Goal: Task Accomplishment & Management: Manage account settings

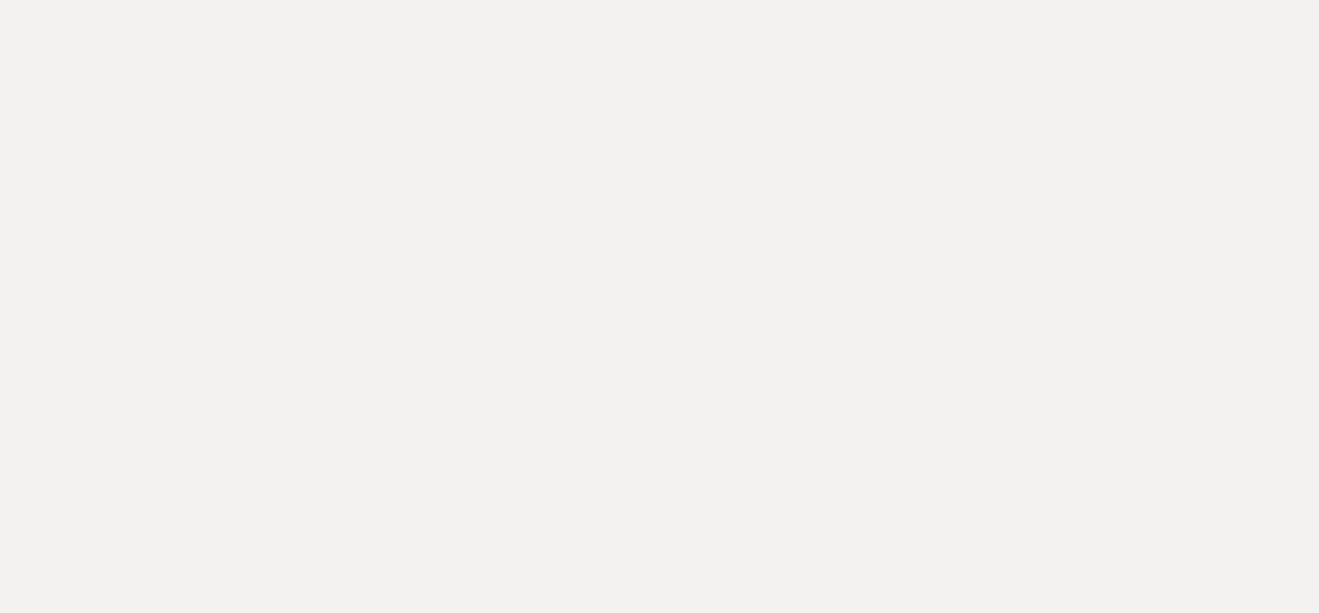
type input "victoria"
select select "8"
select select "4"
select select "8"
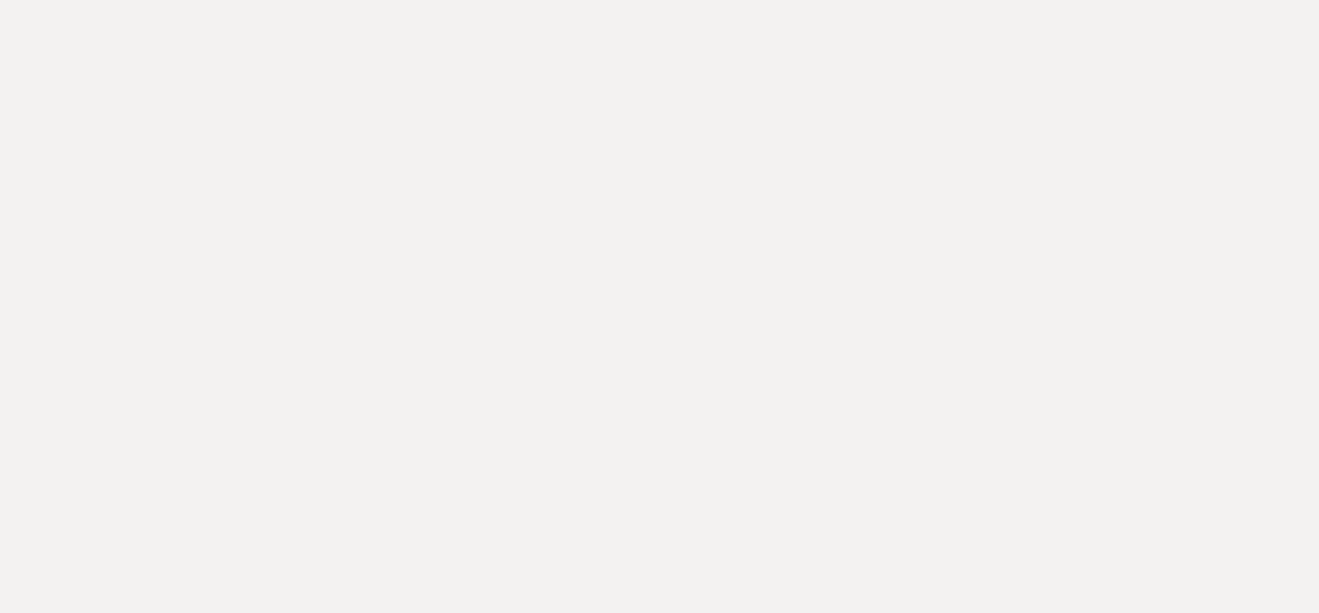
select select "6"
select select "8"
select select "10"
select select "8"
select select "6"
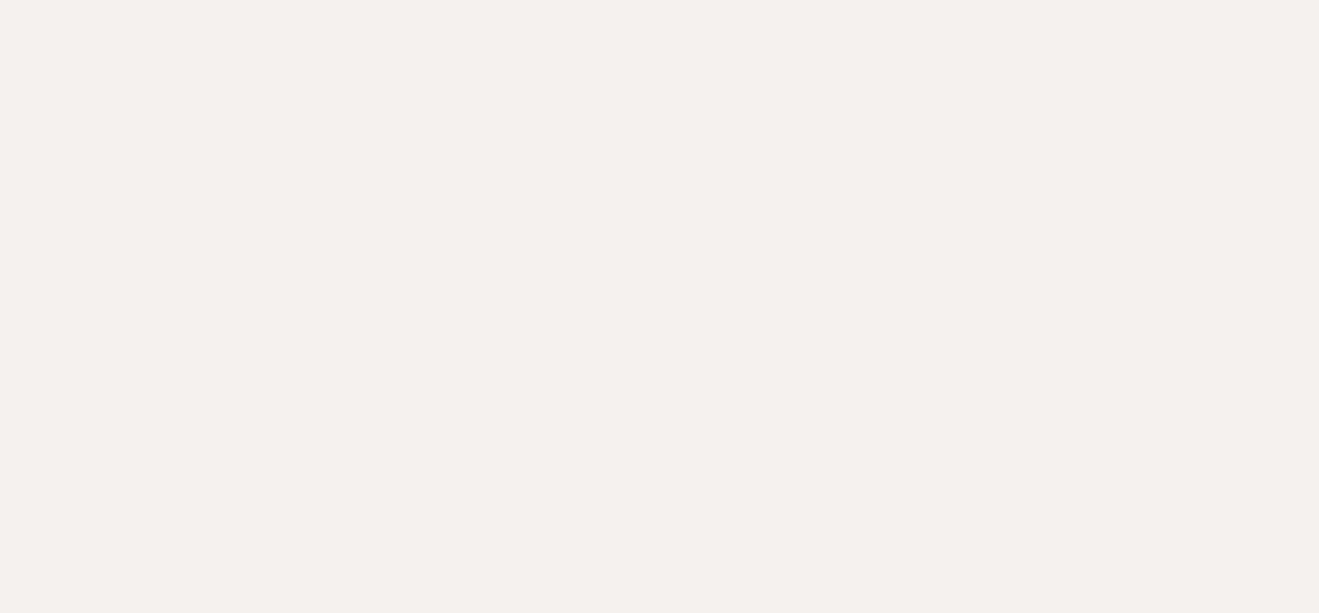
select select "8"
select select "5"
select select "8"
select select "5"
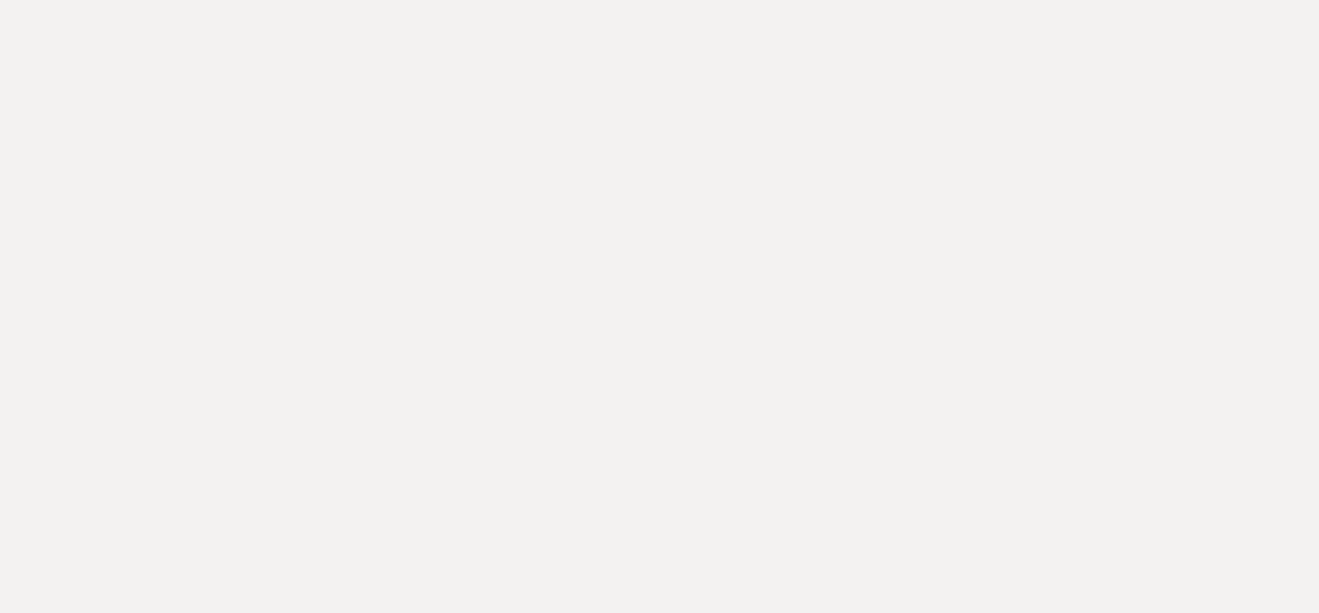
drag, startPoint x: 294, startPoint y: 96, endPoint x: 423, endPoint y: 99, distance: 128.4
copy p "[PERSON_NAME] & [PERSON_NAME]"
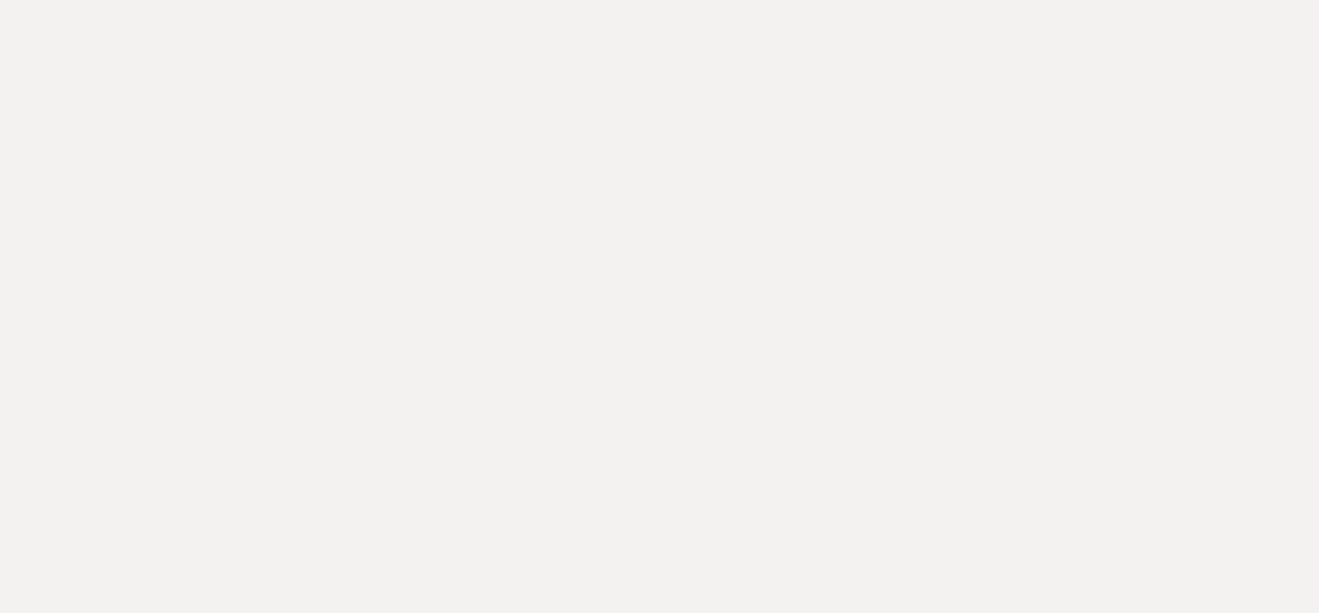
drag, startPoint x: 562, startPoint y: 374, endPoint x: 552, endPoint y: 363, distance: 14.4
select select "owner"
select select "Name"
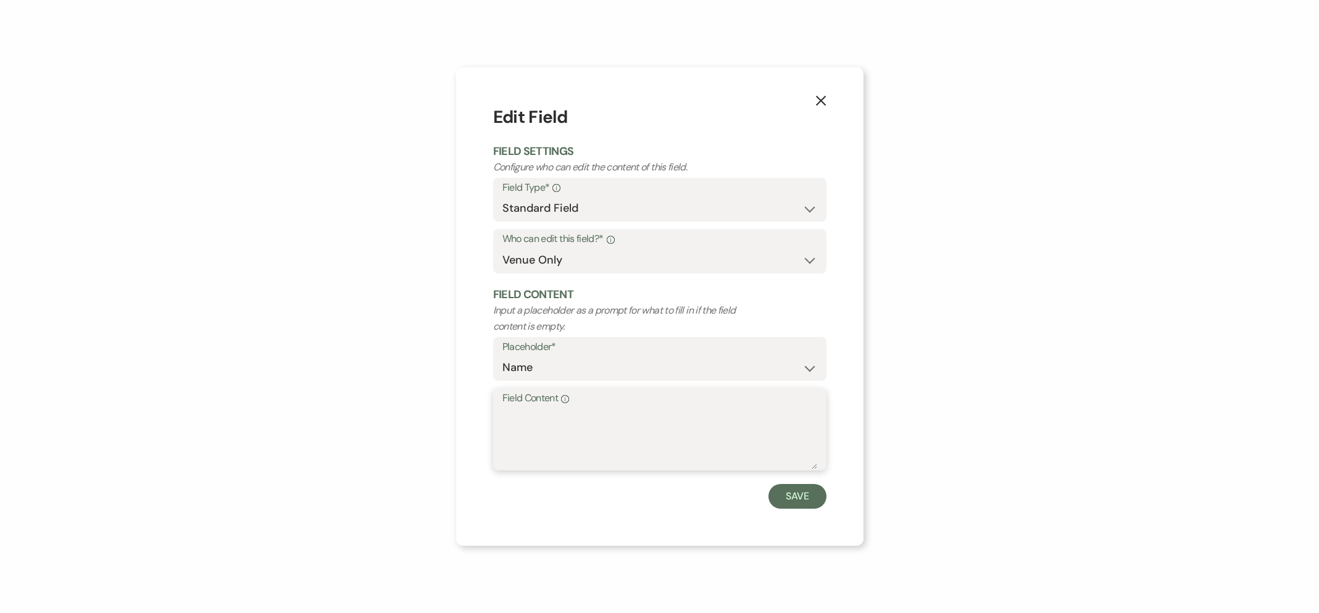
click at [528, 433] on textarea "Field Content Info" at bounding box center [659, 438] width 315 height 62
paste textarea "[PERSON_NAME] & [PERSON_NAME]"
drag, startPoint x: 584, startPoint y: 418, endPoint x: 747, endPoint y: 417, distance: 162.9
click at [747, 417] on textarea "[PERSON_NAME] & [PERSON_NAME]" at bounding box center [659, 438] width 315 height 62
type textarea "[PERSON_NAME]"
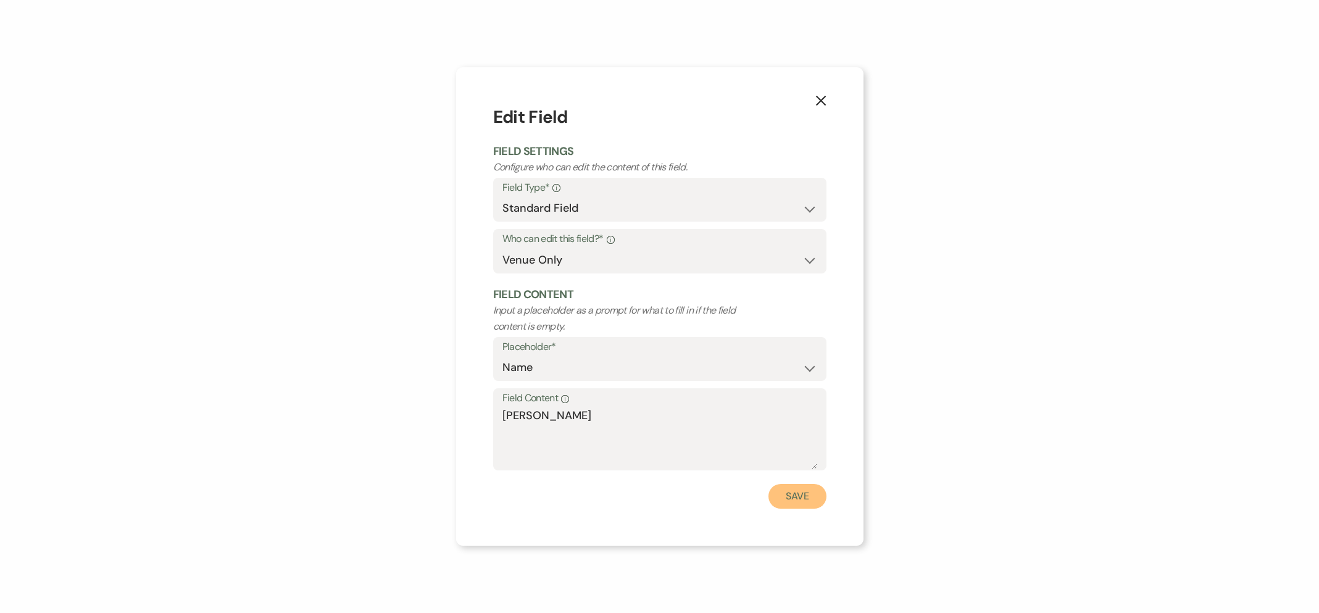
click at [805, 494] on button "Save" at bounding box center [797, 496] width 58 height 25
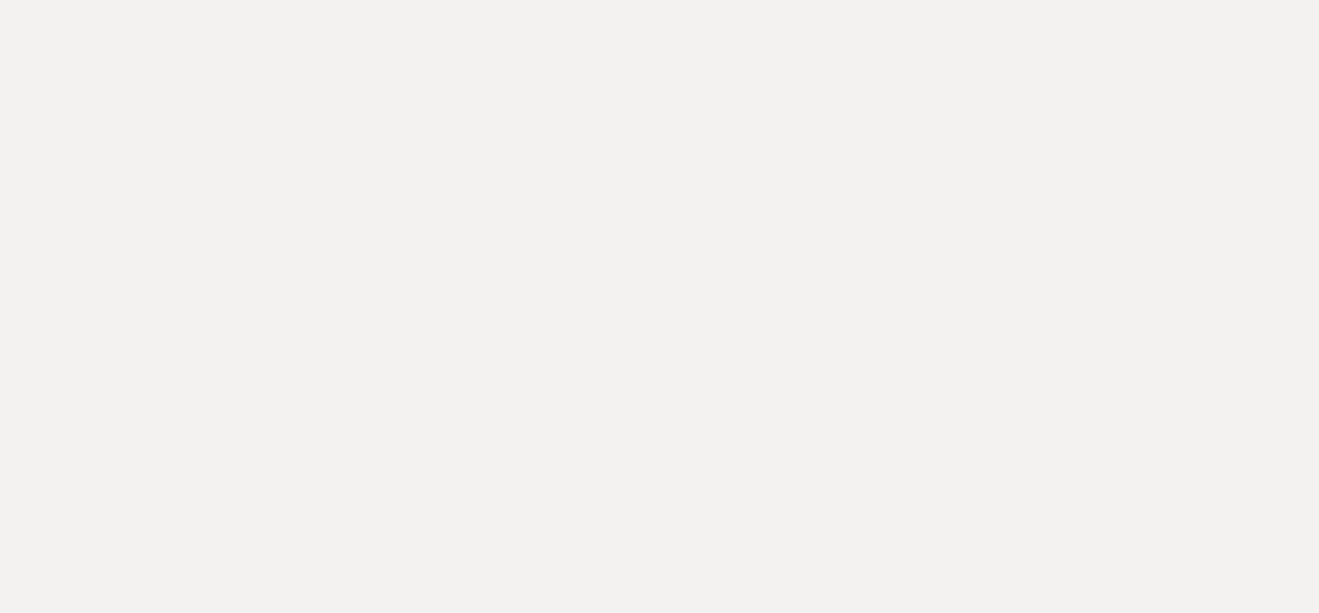
select select "owner"
select select "Name"
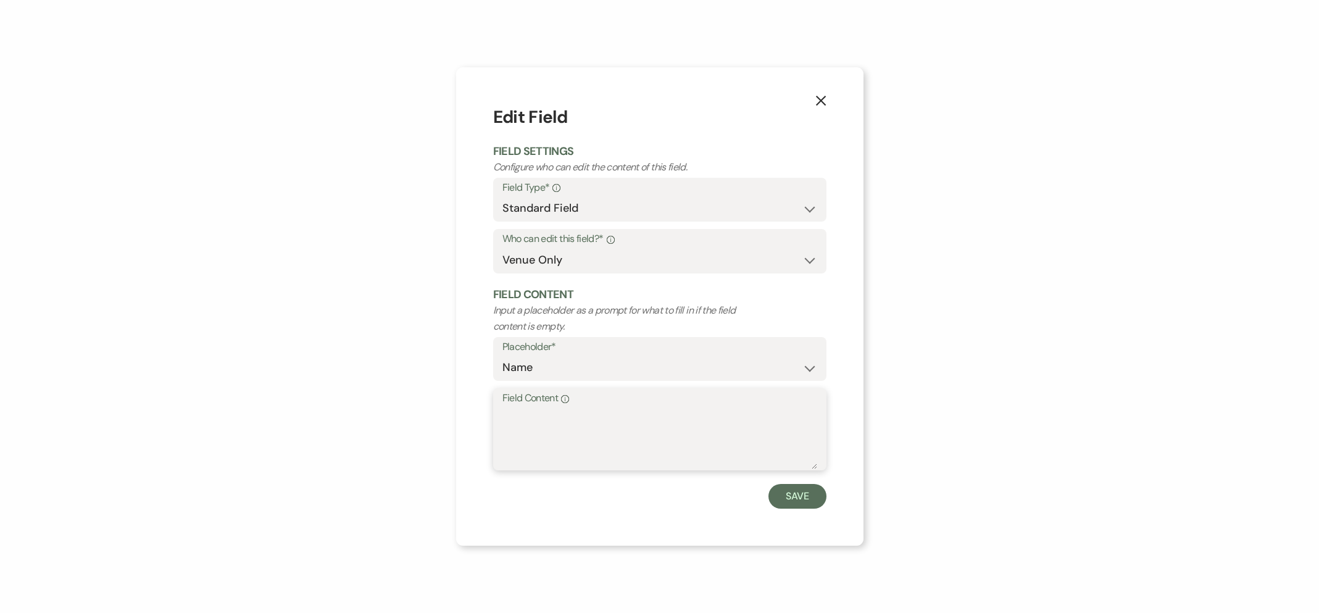
click at [531, 423] on textarea "Field Content Info" at bounding box center [659, 438] width 315 height 62
paste textarea "[PERSON_NAME] & [PERSON_NAME]"
drag, startPoint x: 504, startPoint y: 413, endPoint x: 599, endPoint y: 418, distance: 95.1
click at [599, 418] on textarea "[PERSON_NAME] & [PERSON_NAME]" at bounding box center [659, 438] width 315 height 62
type textarea "[PERSON_NAME]"
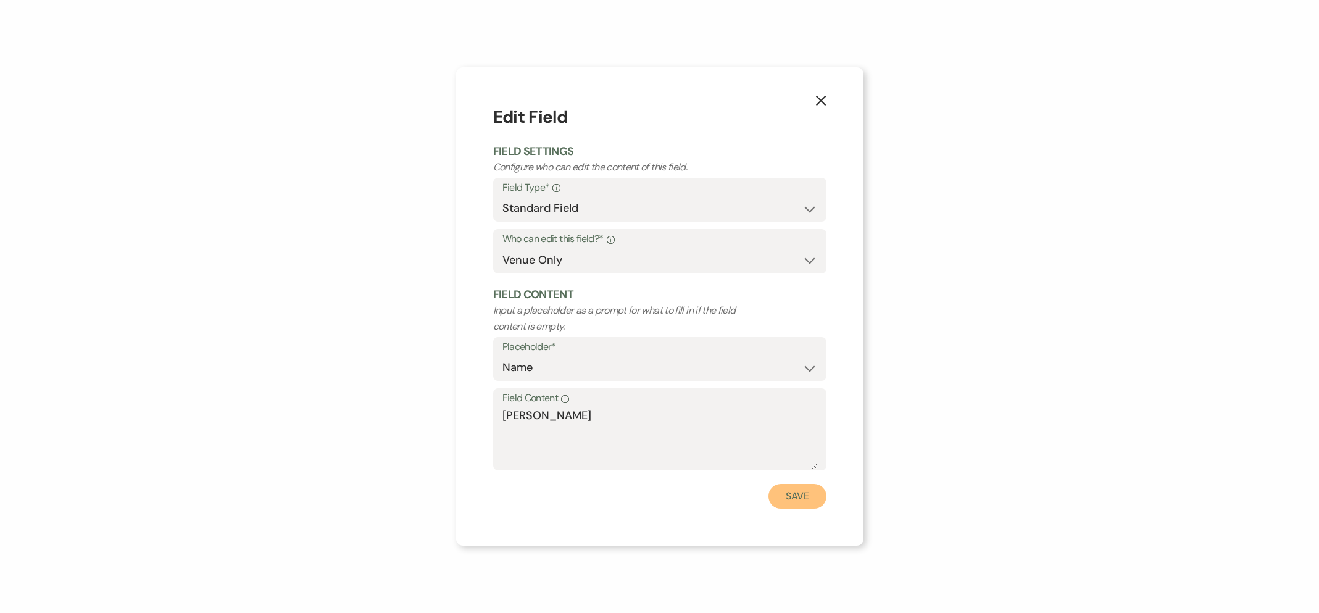
click at [769, 499] on button "Save" at bounding box center [797, 496] width 58 height 25
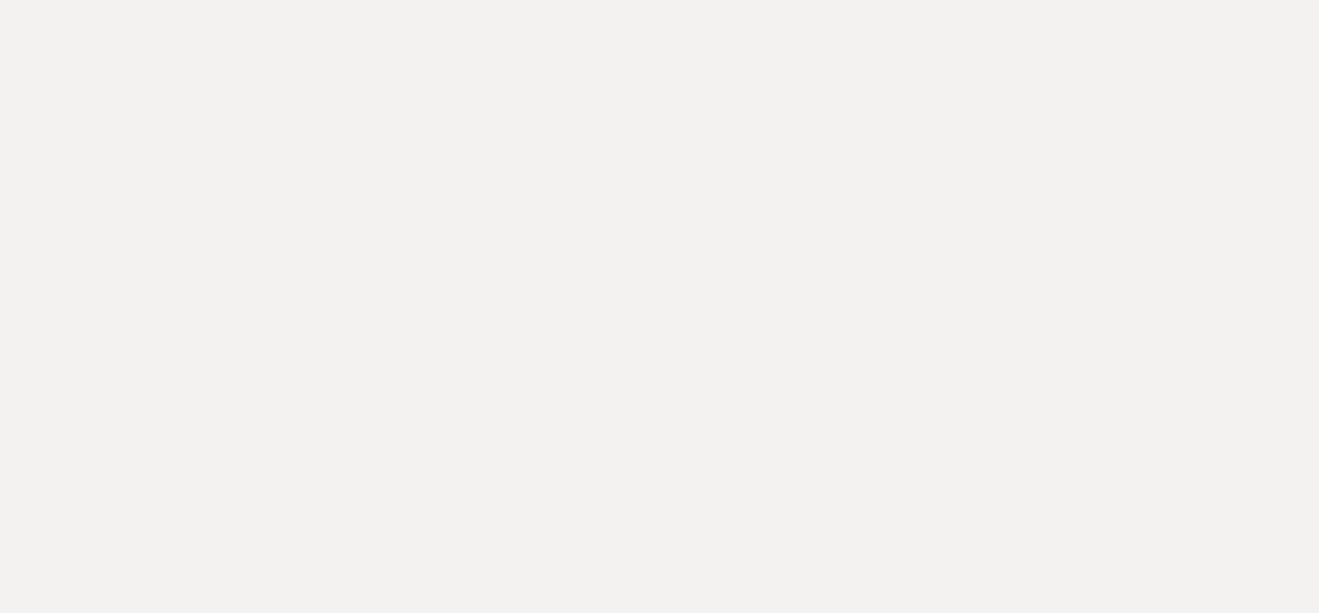
scroll to position [8, 0]
select select "owner"
select select "Amount"
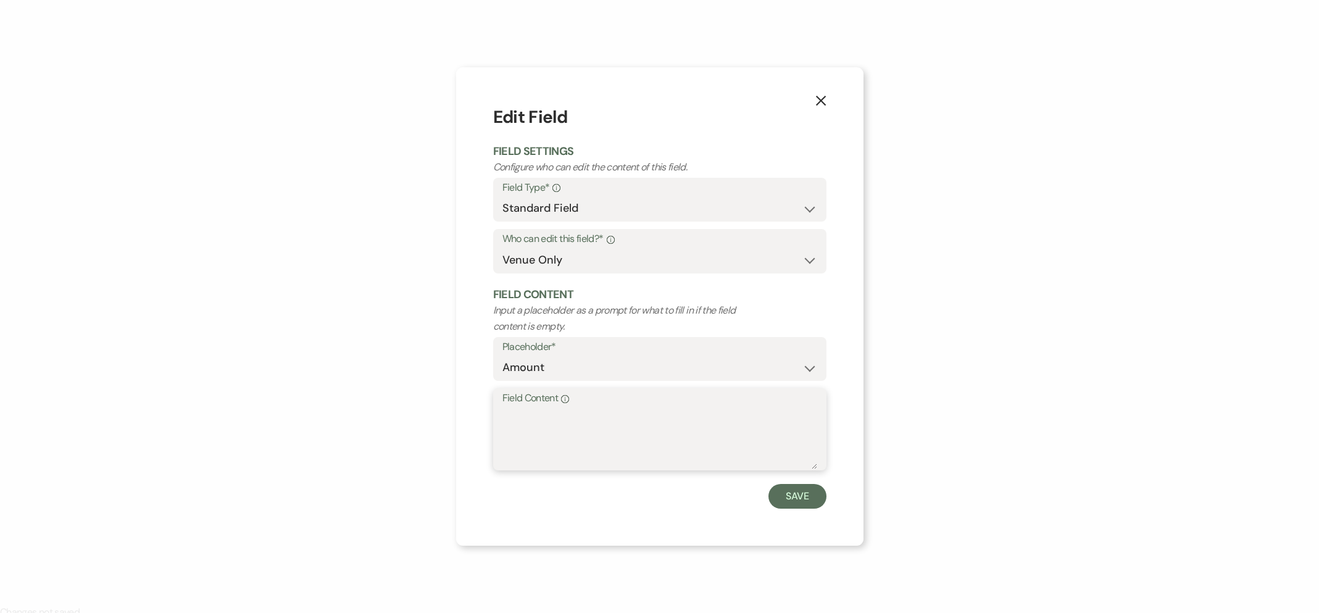
click at [573, 436] on textarea "Field Content Info" at bounding box center [659, 438] width 315 height 62
type textarea "$8,400"
click at [803, 492] on button "Save" at bounding box center [797, 496] width 58 height 25
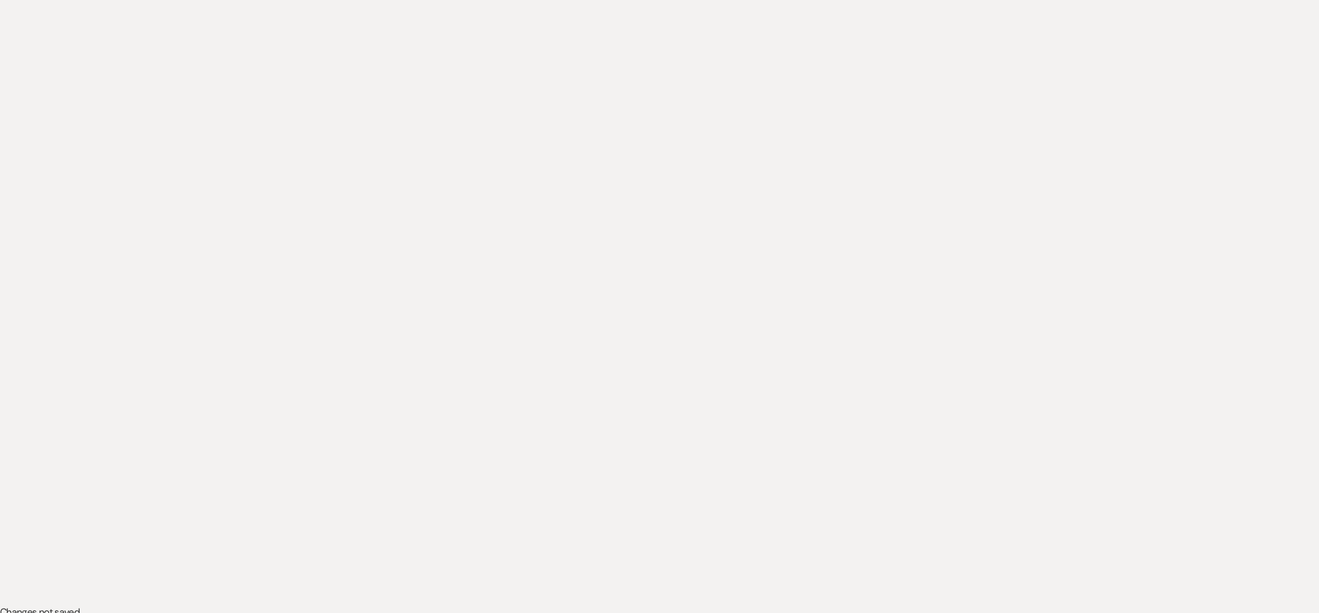
select select "owner"
select select "Date"
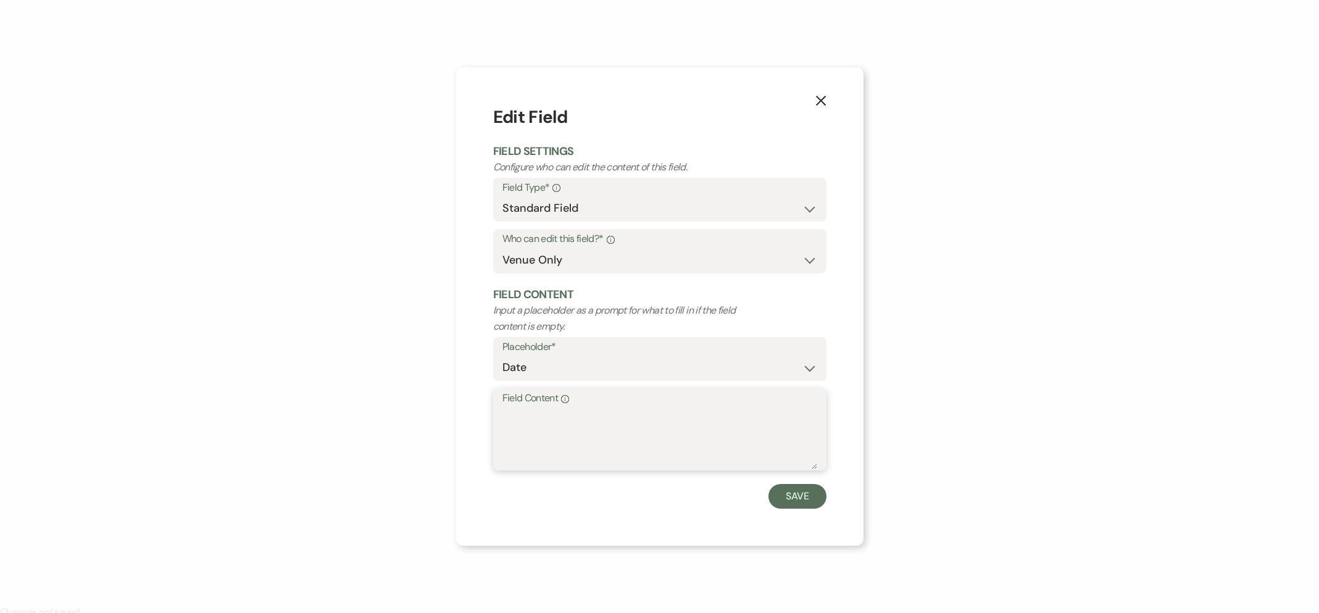
click at [600, 449] on textarea "Field Content Info" at bounding box center [659, 438] width 315 height 62
type textarea "[DATE]"
click at [784, 489] on button "Save" at bounding box center [797, 496] width 58 height 25
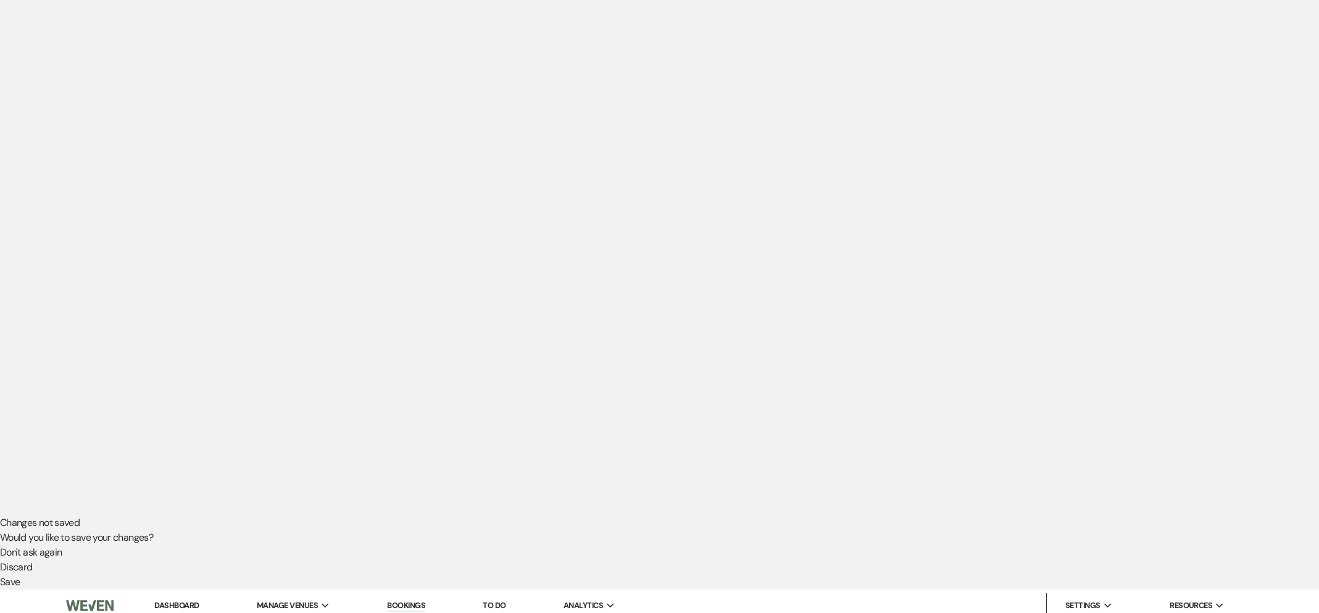
scroll to position [210, 0]
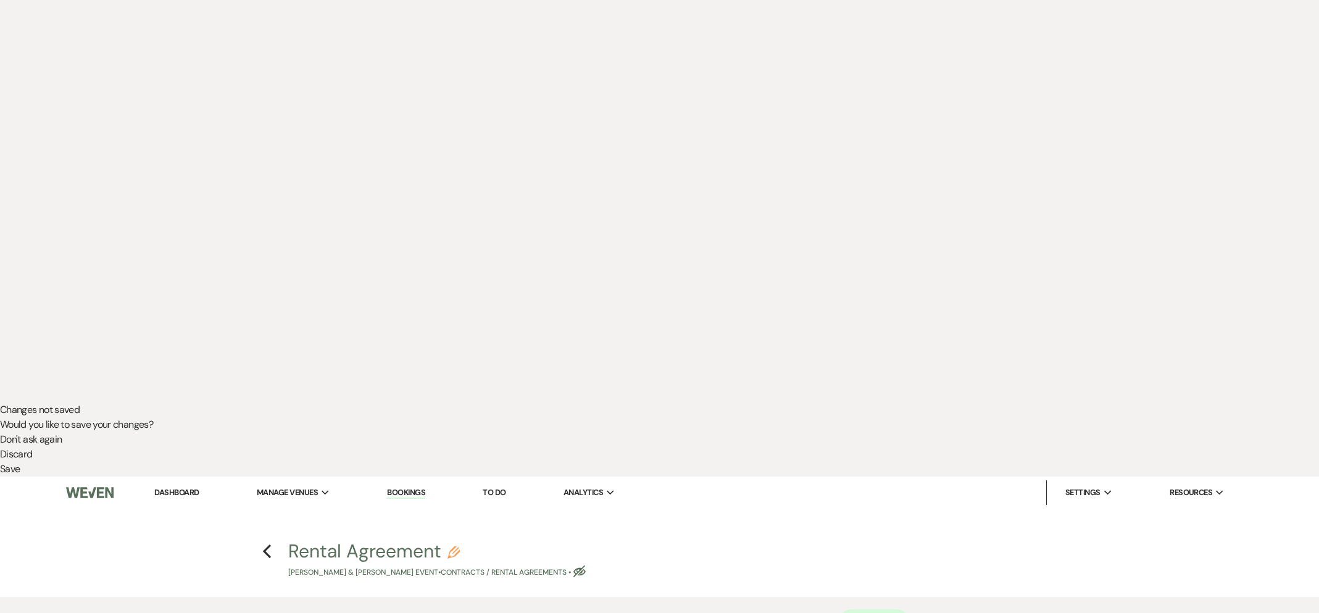
select select "owner"
select select "Amount"
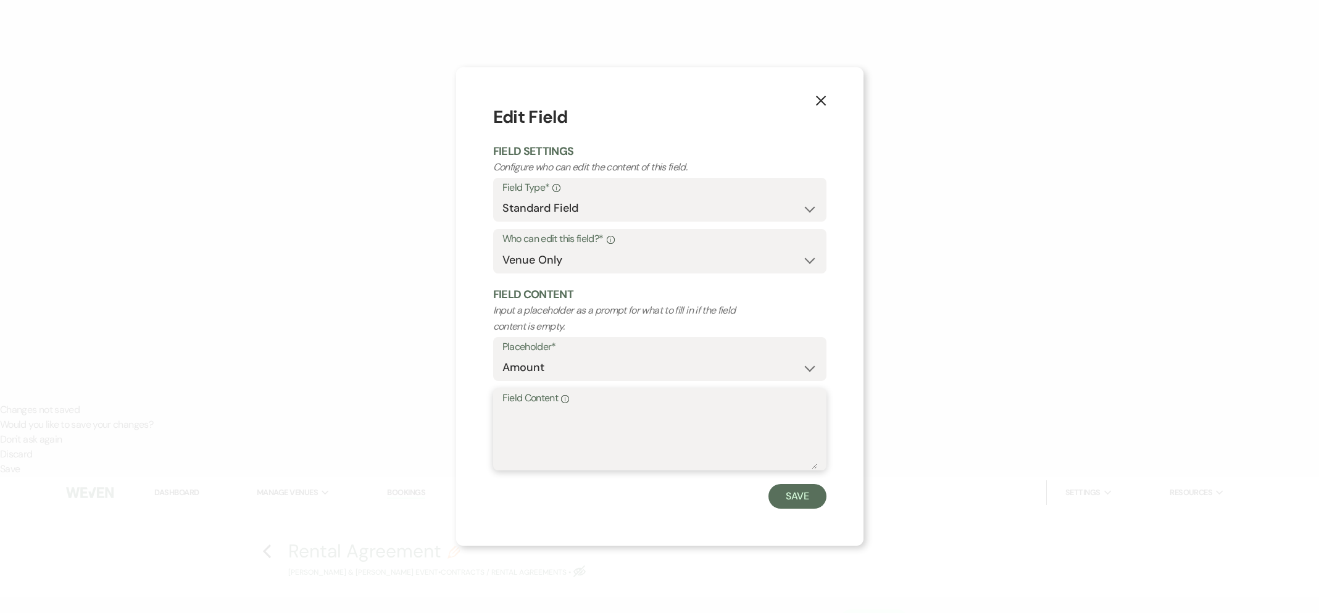
click at [623, 423] on textarea "Field Content Info" at bounding box center [659, 438] width 315 height 62
type textarea "$5,900"
click at [792, 505] on button "Save" at bounding box center [797, 496] width 58 height 25
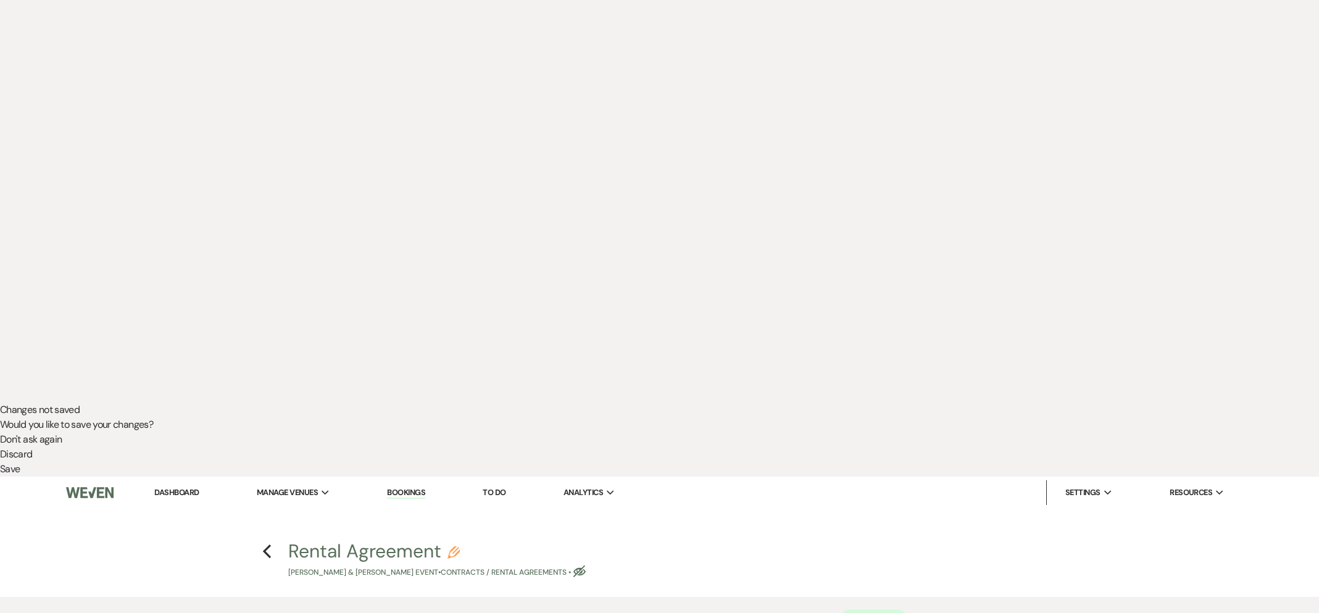
select select "owner"
select select "Amount"
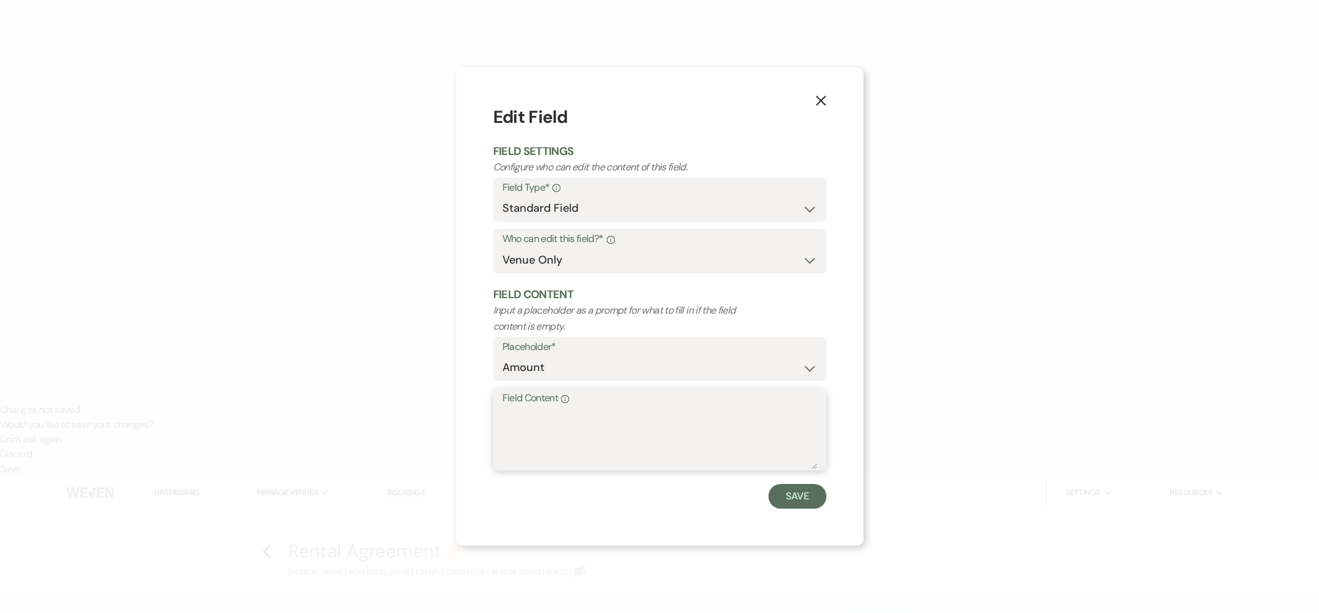
click at [535, 444] on textarea "Field Content Info" at bounding box center [659, 438] width 315 height 62
type textarea "$3,900"
click at [820, 501] on button "Save" at bounding box center [797, 496] width 58 height 25
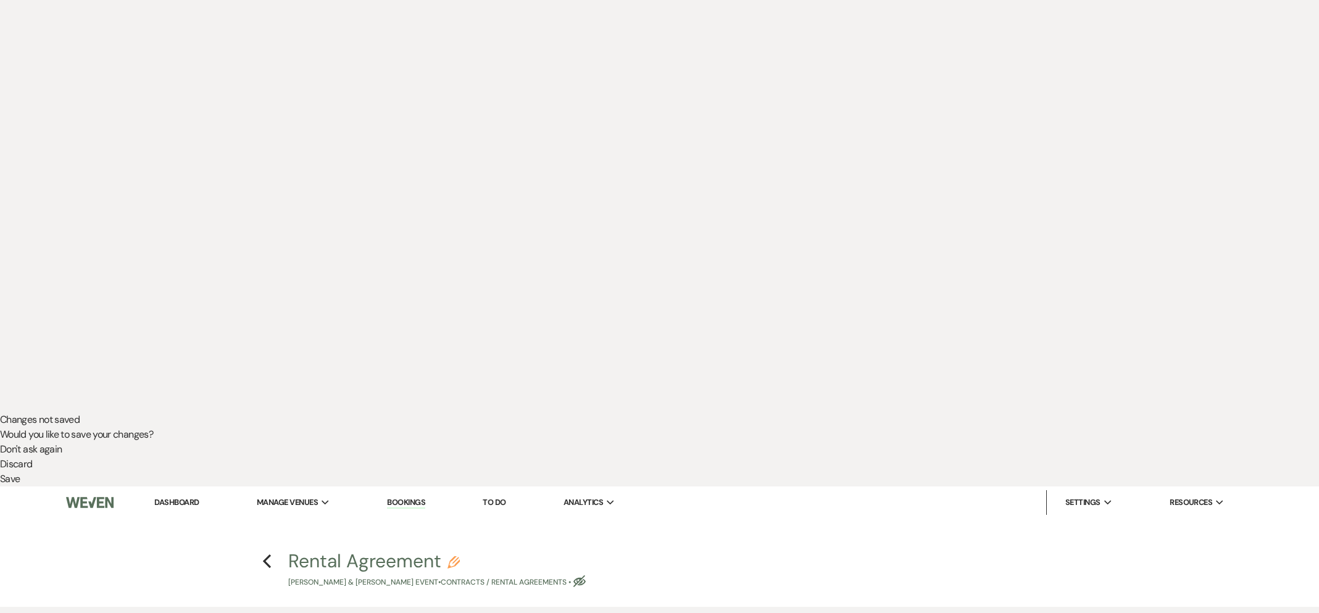
scroll to position [199, 0]
select select "owner"
select select "Date"
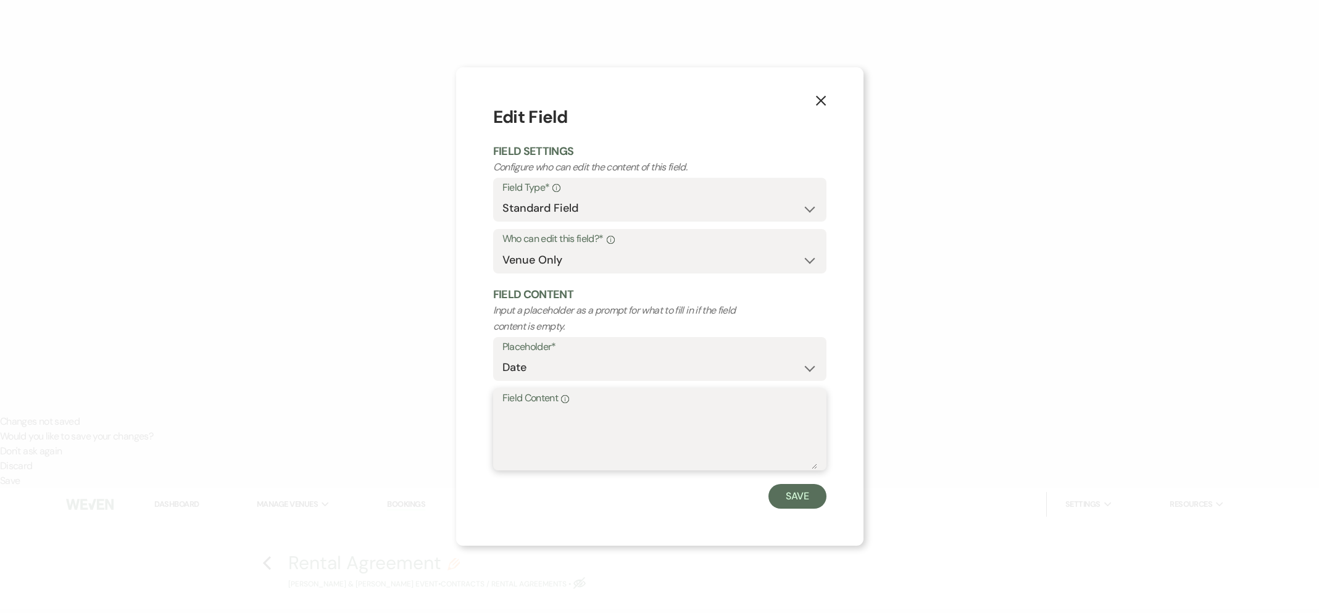
click at [594, 442] on textarea "Field Content Info" at bounding box center [659, 438] width 315 height 62
drag, startPoint x: 519, startPoint y: 414, endPoint x: 543, endPoint y: 433, distance: 30.7
click at [519, 415] on textarea "Ocotber 8, 2026" at bounding box center [659, 438] width 315 height 62
type textarea "[DATE]"
click at [787, 496] on button "Save" at bounding box center [797, 496] width 58 height 25
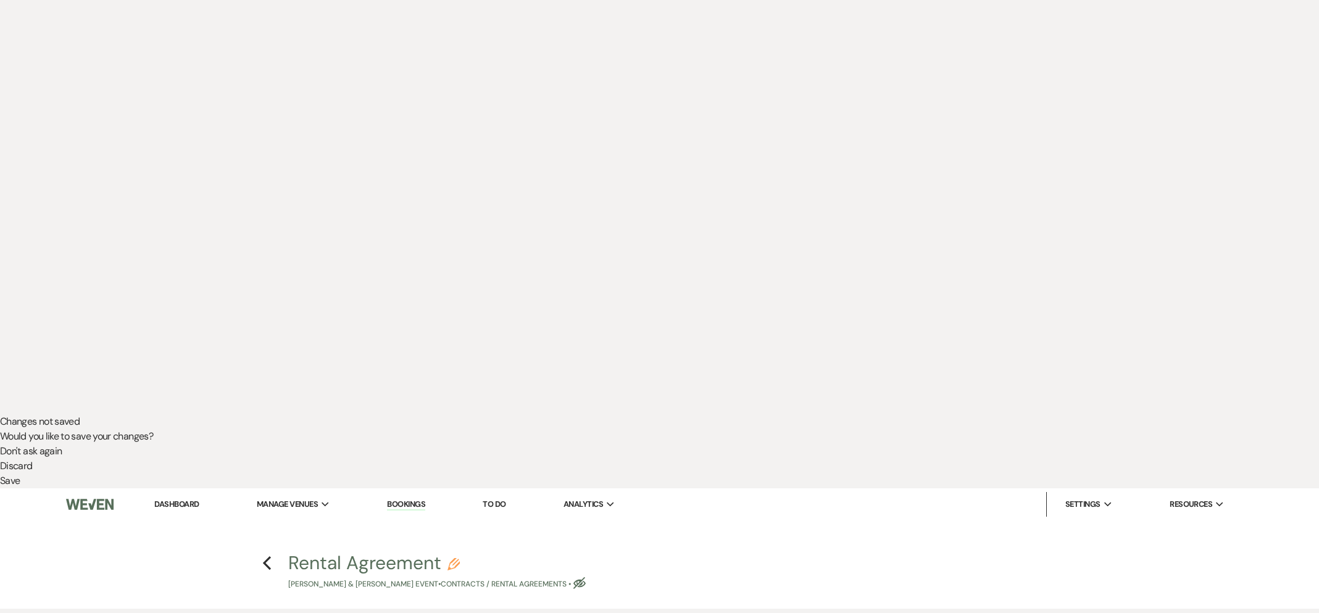
select select "owner"
select select "Amount"
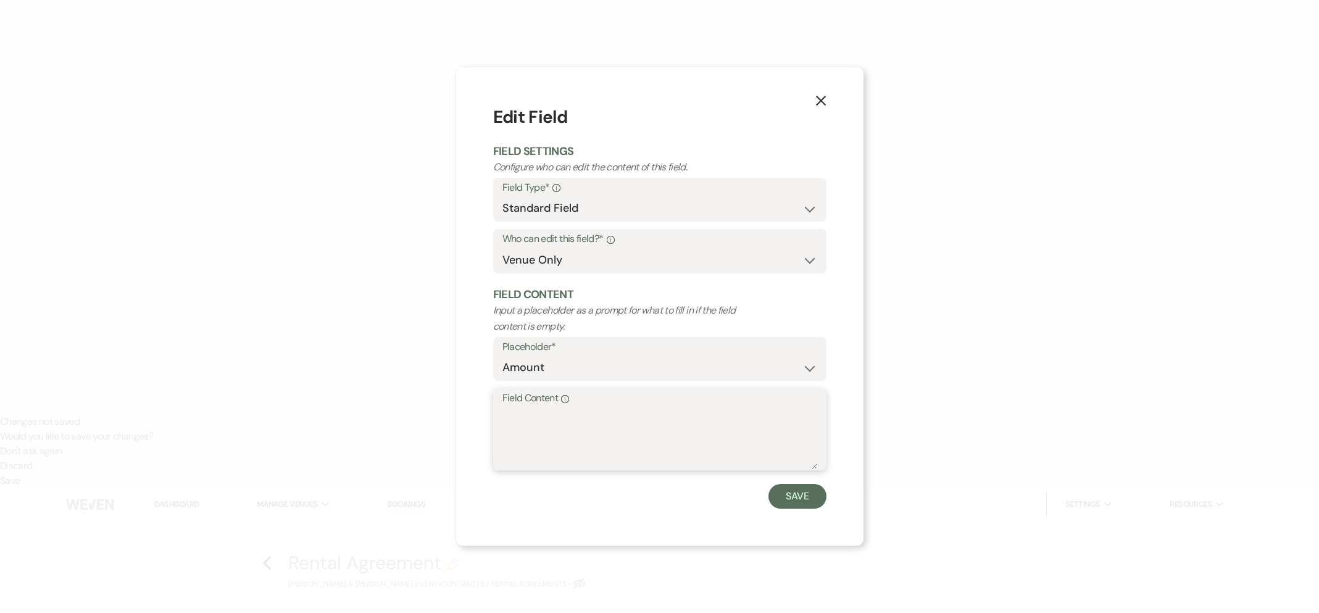
click at [571, 449] on textarea "Field Content Info" at bounding box center [659, 438] width 315 height 62
type textarea "$2,000"
click at [802, 501] on button "Save" at bounding box center [797, 496] width 58 height 25
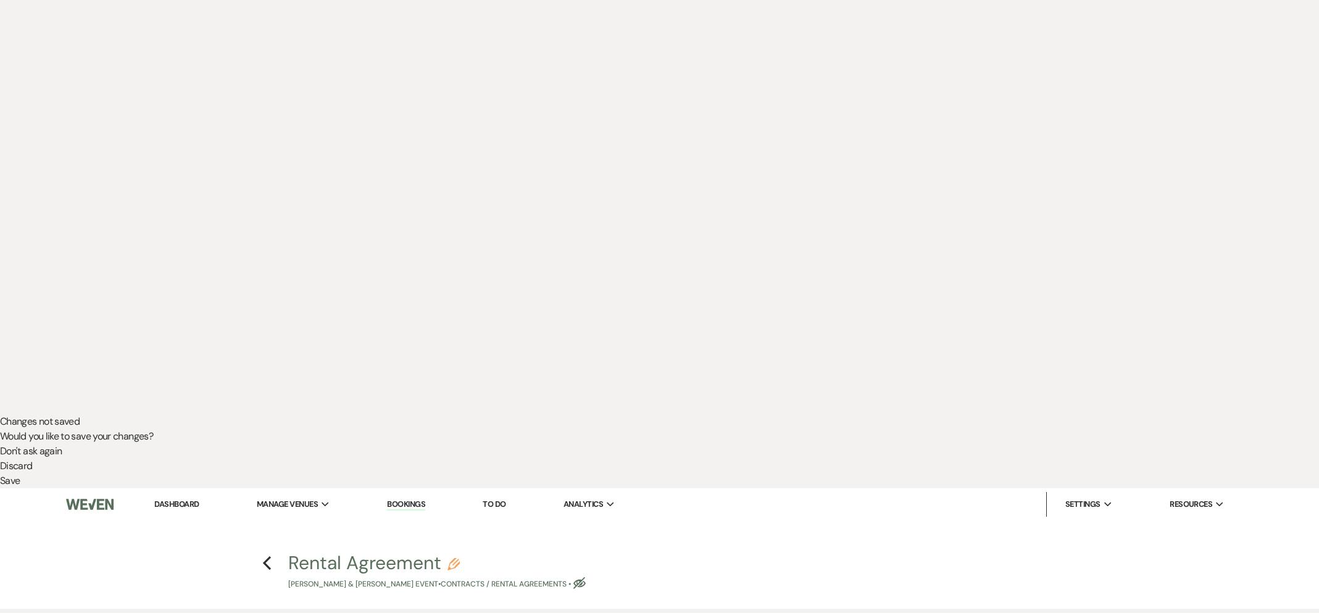
select select "owner"
select select "Date"
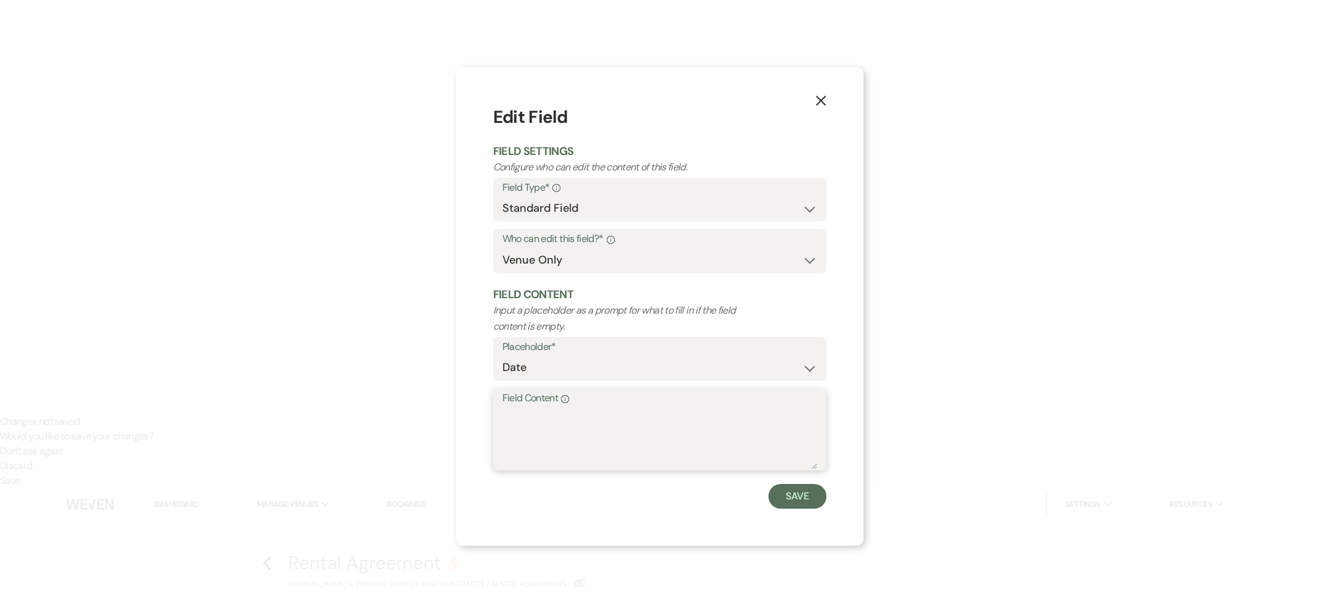
click at [629, 455] on textarea "Field Content Info" at bounding box center [659, 438] width 315 height 62
type textarea "d"
type textarea "[DATE]"
click at [786, 496] on button "Save" at bounding box center [797, 496] width 58 height 25
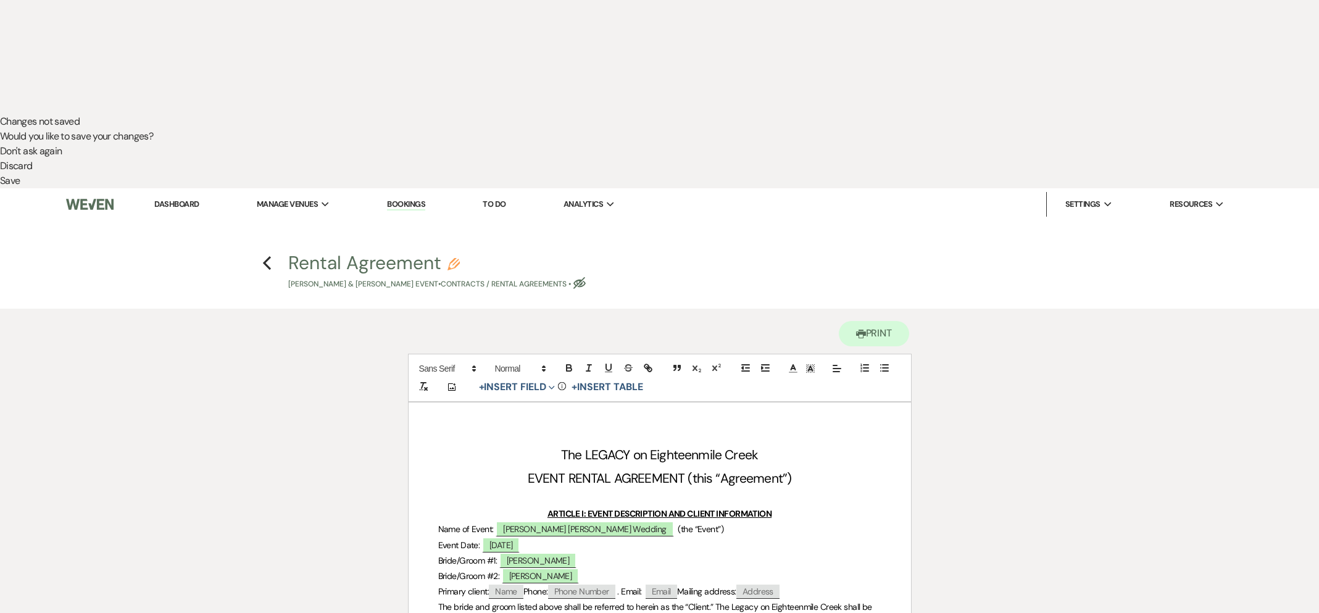
scroll to position [616, 0]
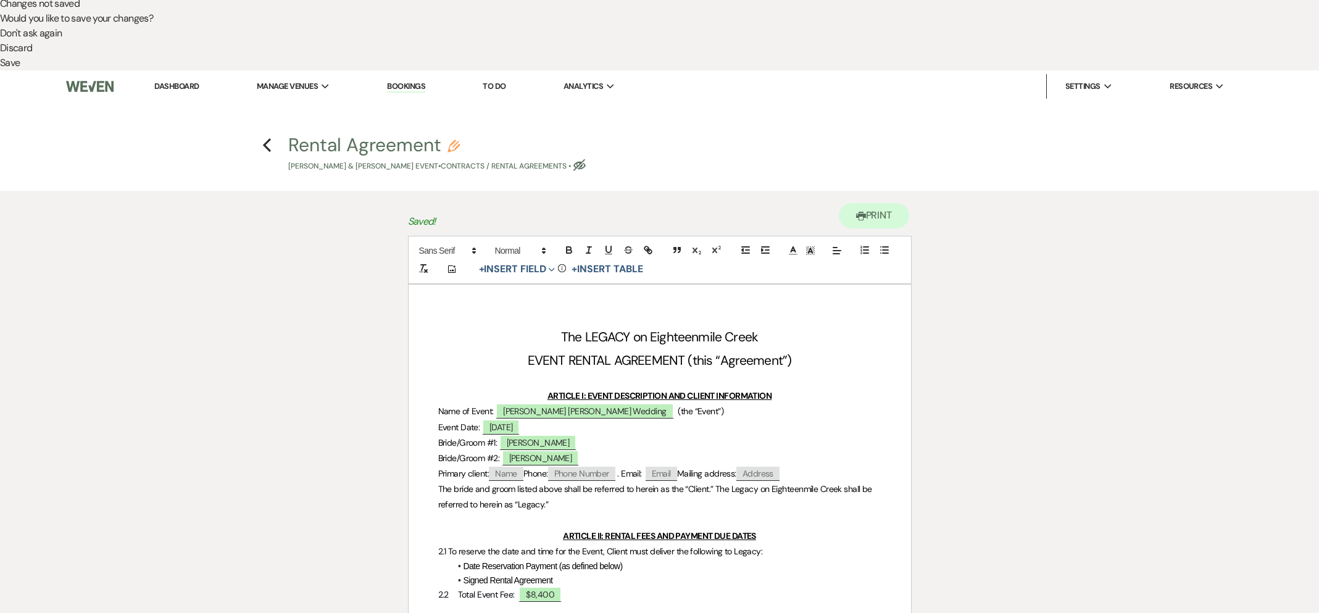
select select "owner"
select select "Time"
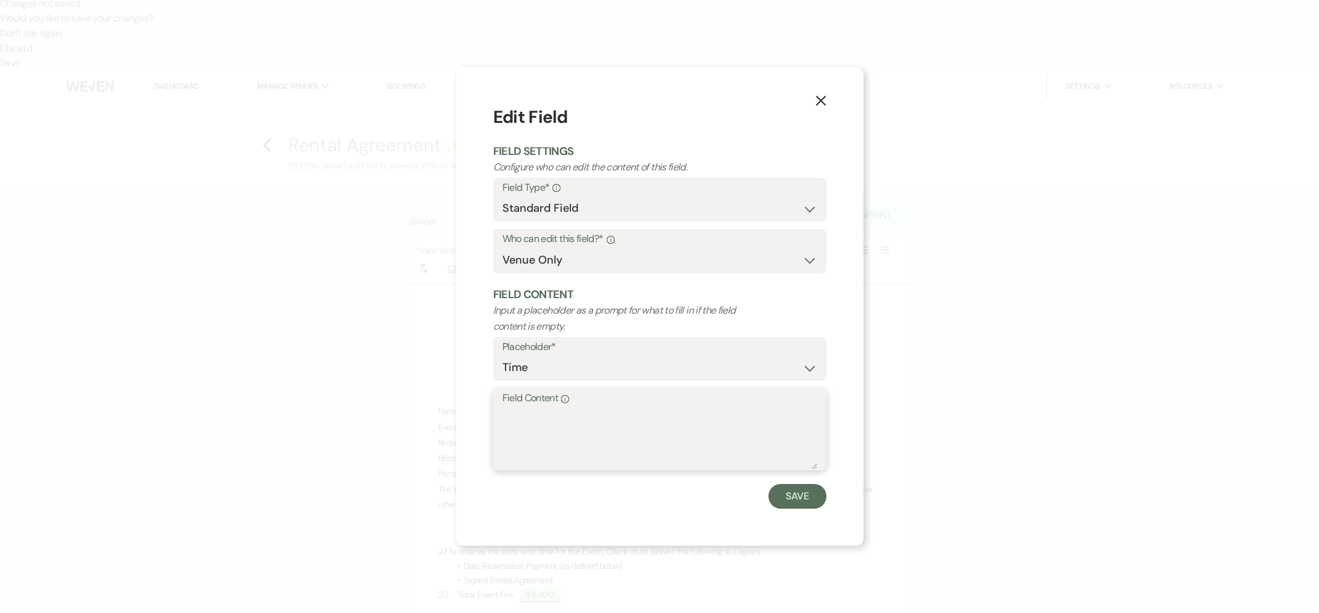
click at [541, 423] on textarea "Field Content Info" at bounding box center [659, 438] width 315 height 62
type textarea "11:00am - 11:00pm"
click at [820, 498] on button "Save" at bounding box center [797, 496] width 58 height 25
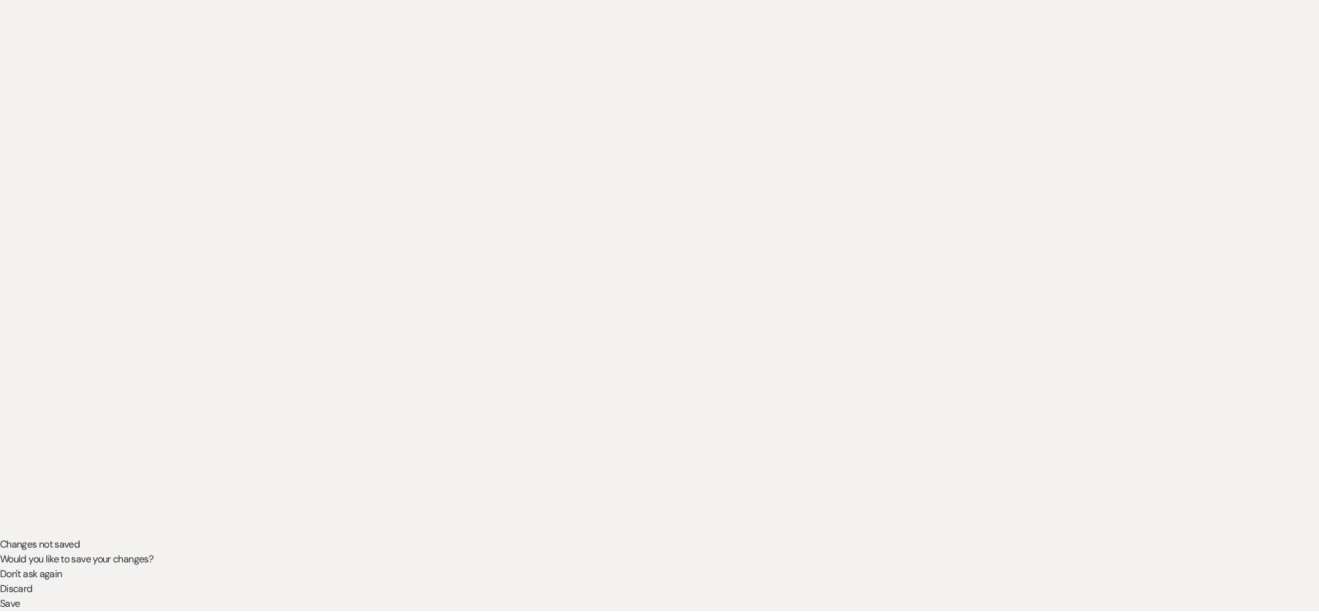
scroll to position [0, 0]
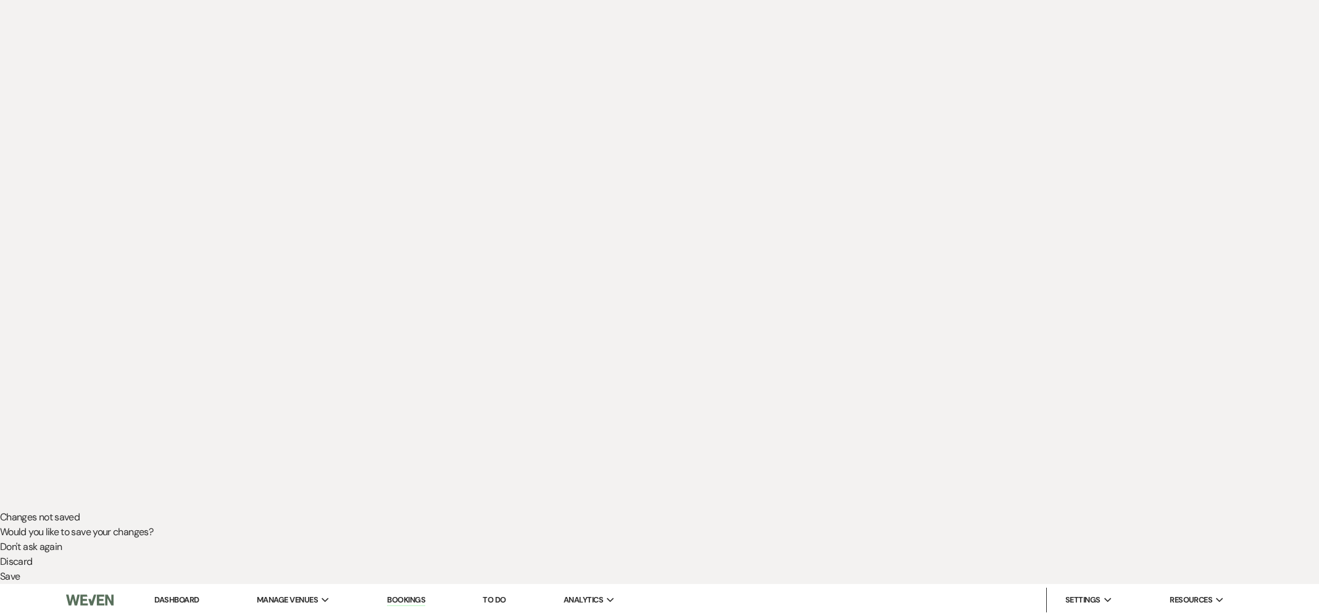
scroll to position [108, 0]
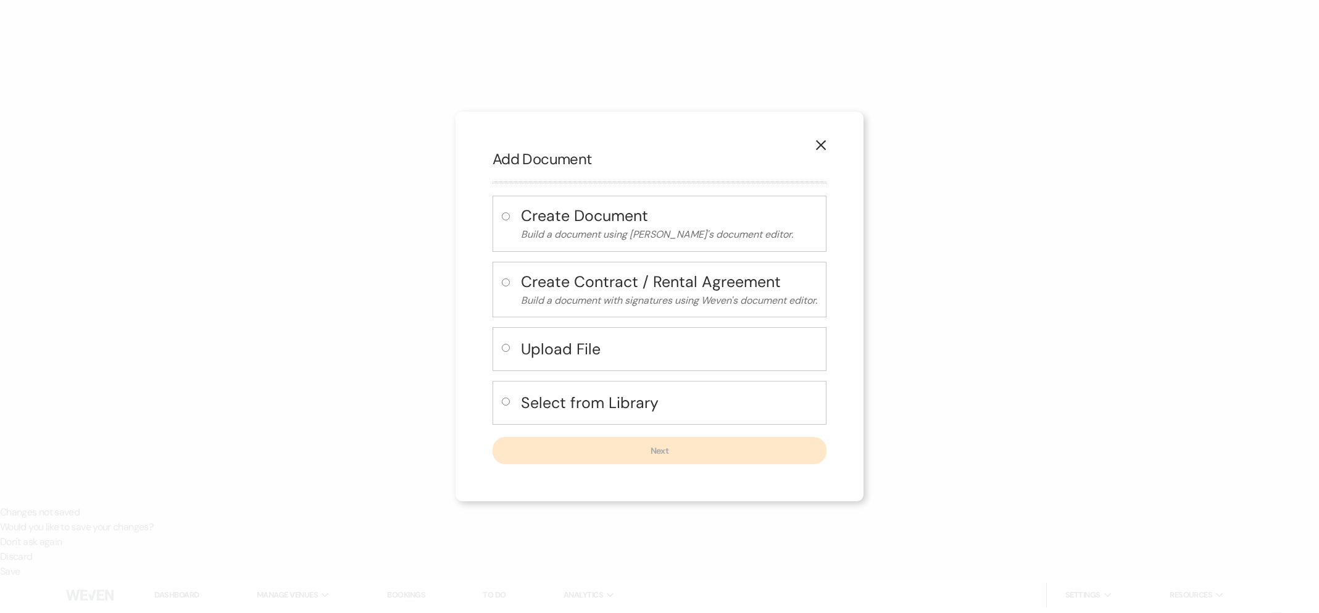
click at [692, 389] on div "Select from Library" at bounding box center [659, 403] width 334 height 44
click at [689, 409] on h4 "Select from Library" at bounding box center [669, 403] width 296 height 22
radio input "true"
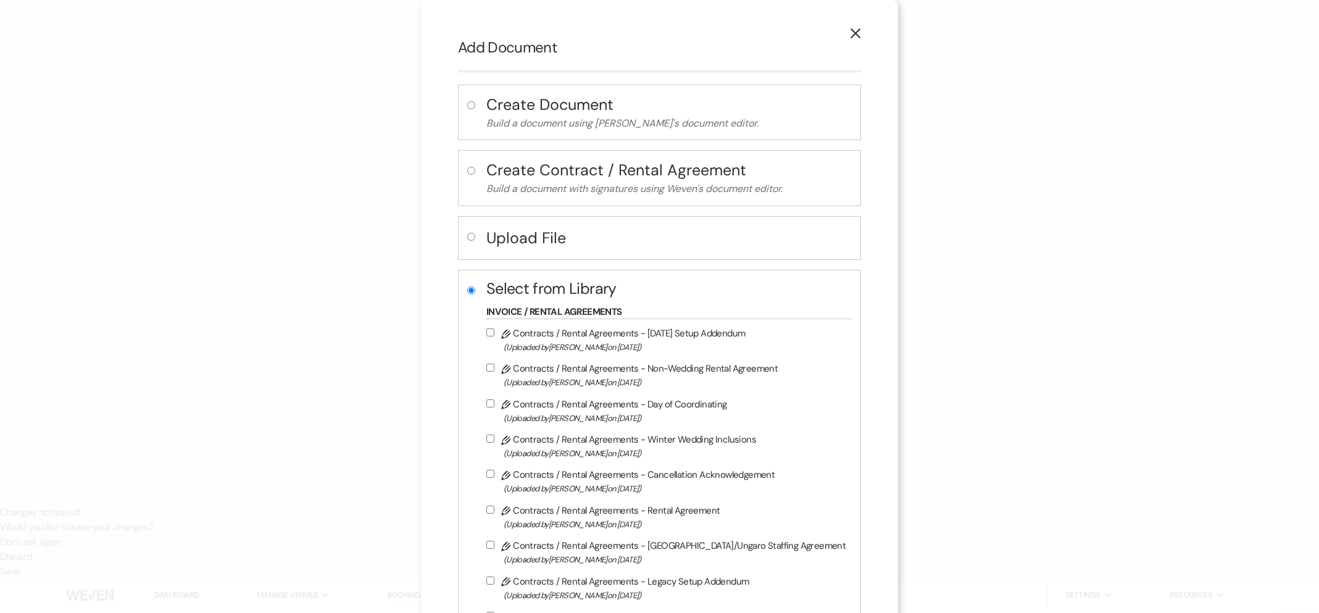
click at [629, 476] on label "Pencil Contracts / Rental Agreements - Cancellation Acknowledgement (Uploaded b…" at bounding box center [665, 481] width 359 height 29
click at [494, 476] on input "Pencil Contracts / Rental Agreements - Cancellation Acknowledgement (Uploaded b…" at bounding box center [490, 474] width 8 height 8
checkbox input "true"
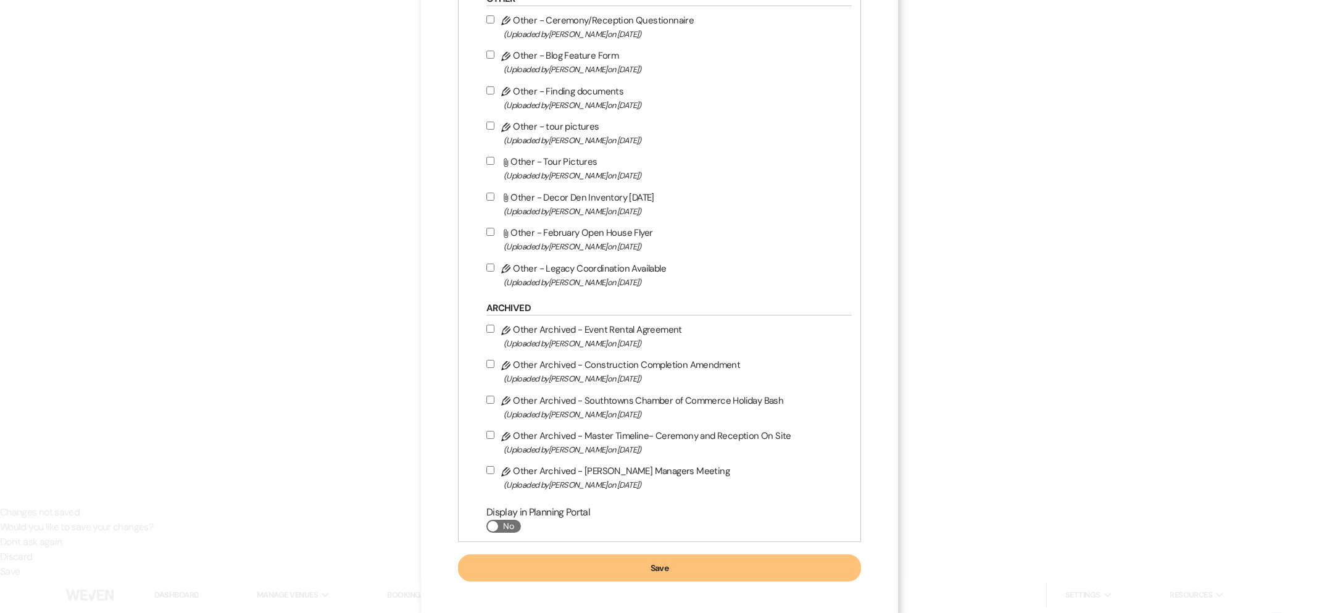
scroll to position [1248, 0]
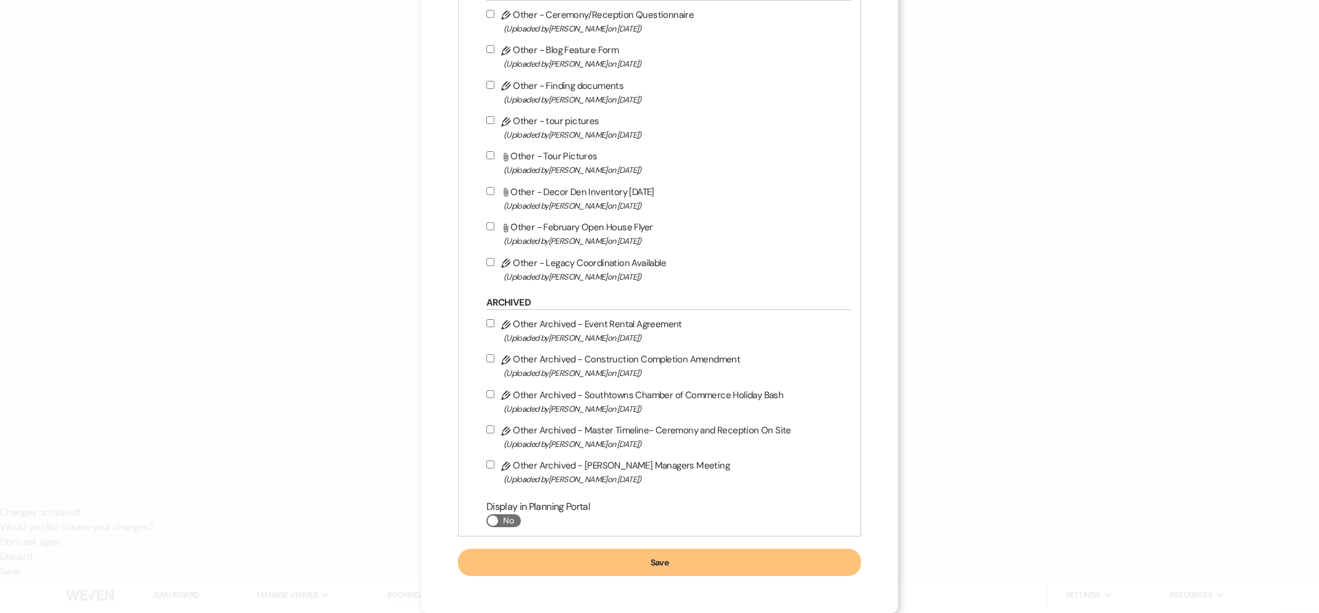
click at [637, 560] on button "Save" at bounding box center [659, 562] width 403 height 27
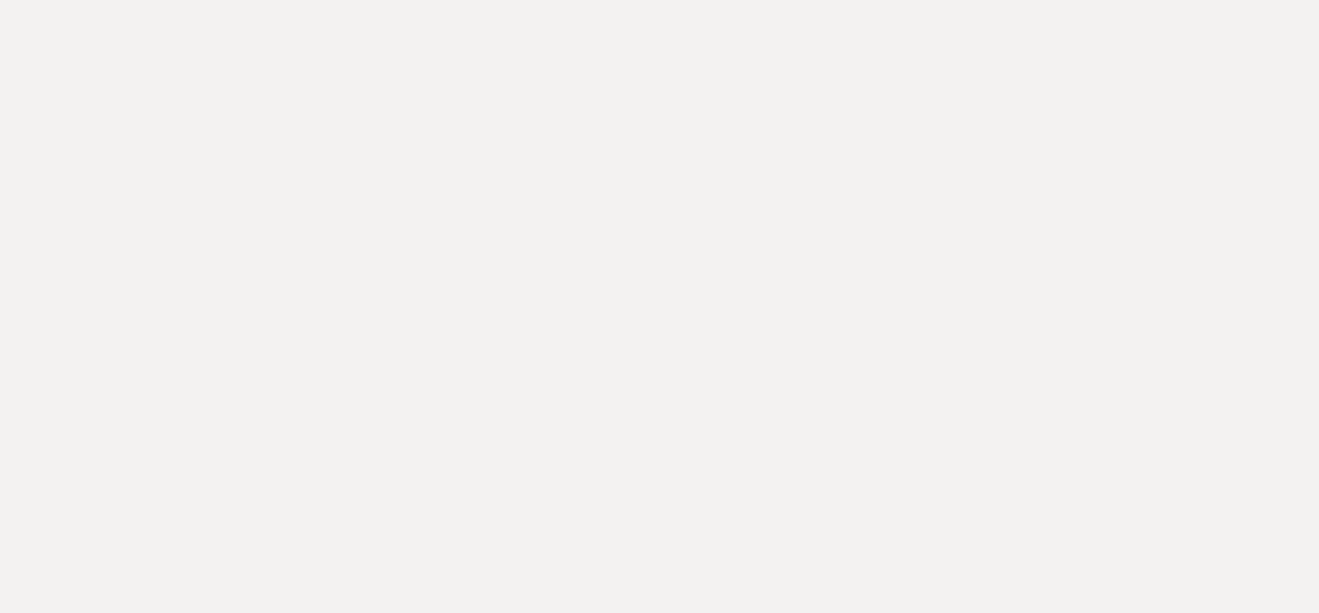
select select "owner"
select select "Date"
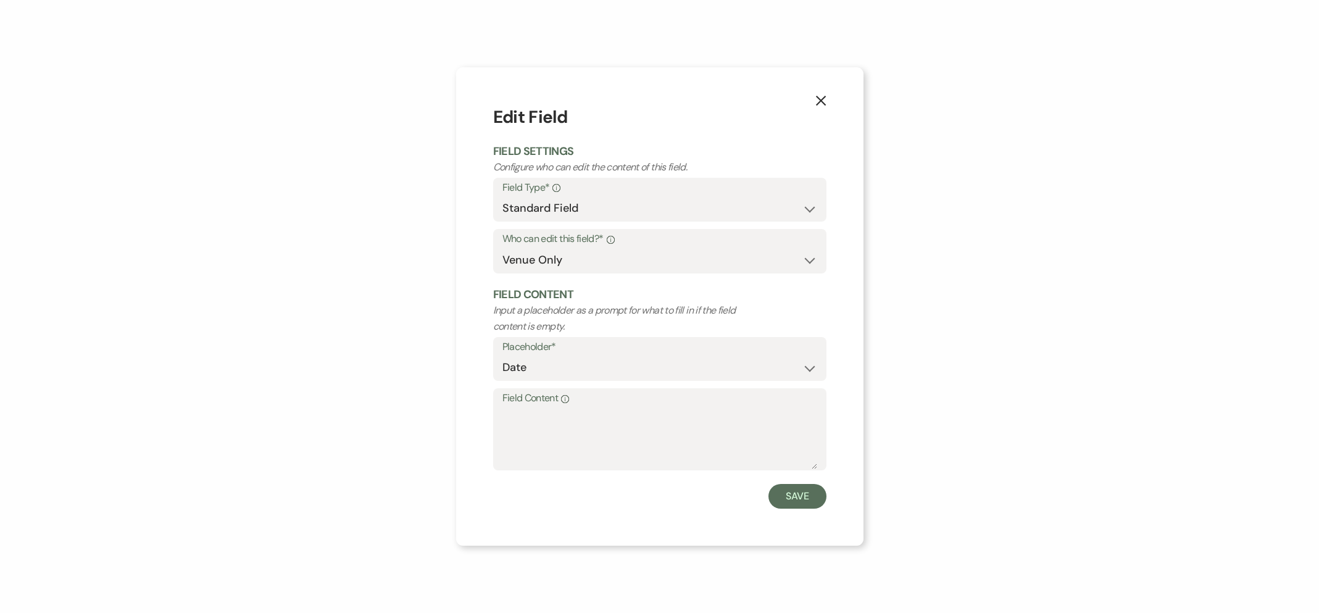
click at [569, 474] on form "Edit Field Field Settings Configure who can edit the content of this field. Fie…" at bounding box center [659, 306] width 333 height 404
click at [565, 425] on textarea "Field Content Info" at bounding box center [659, 438] width 315 height 62
type textarea "[DATE]"
click at [799, 494] on button "Save" at bounding box center [797, 496] width 58 height 25
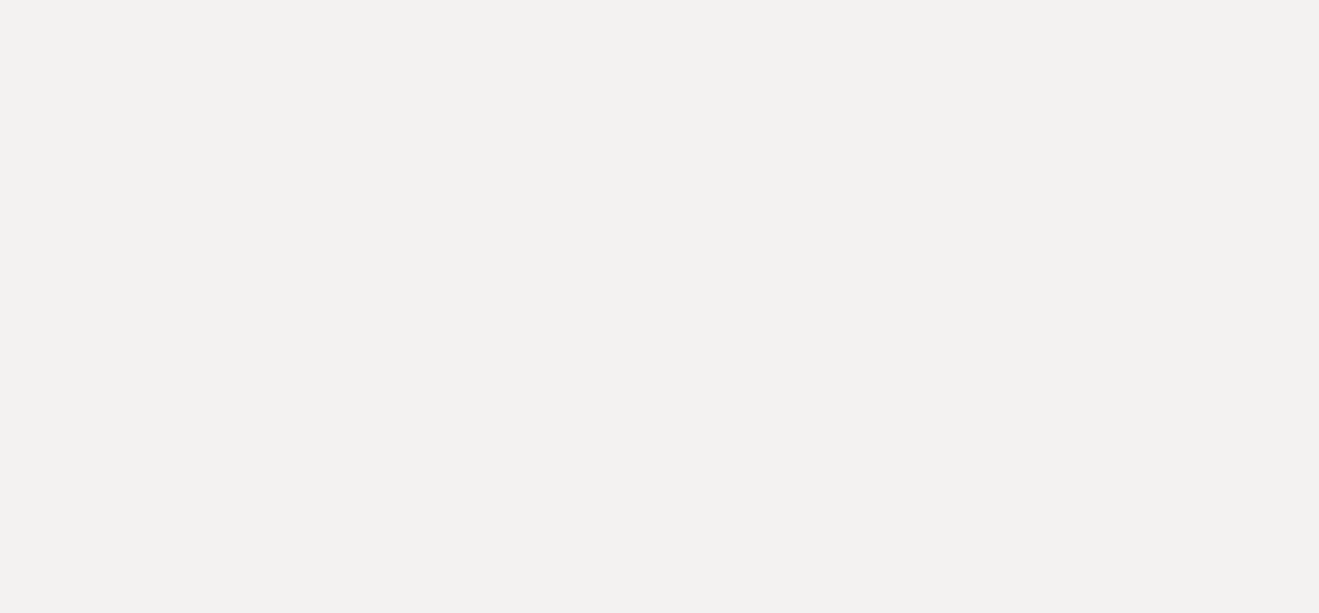
scroll to position [1, 0]
select select "owner"
select select "Date"
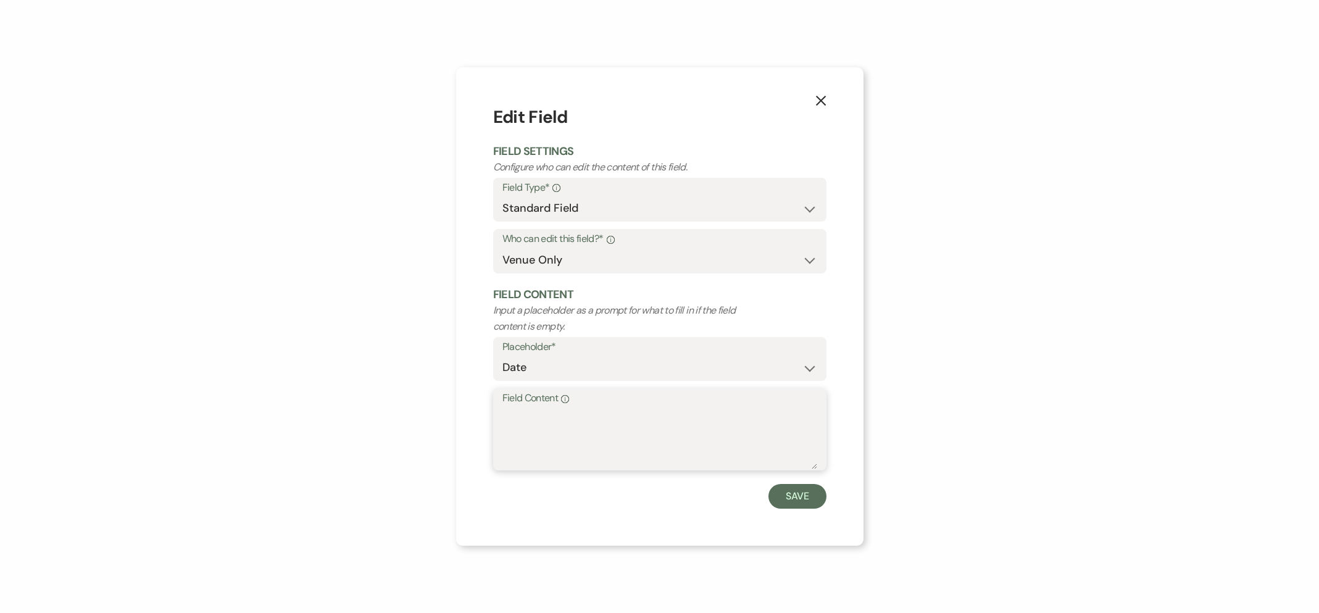
click at [660, 420] on textarea "Field Content Info" at bounding box center [659, 438] width 315 height 62
click at [539, 415] on textarea "Otober16, 2026" at bounding box center [659, 438] width 315 height 62
click at [508, 417] on textarea "Otober 16, 2026" at bounding box center [659, 438] width 315 height 62
type textarea "[DATE]"
click at [776, 500] on button "Save" at bounding box center [797, 496] width 58 height 25
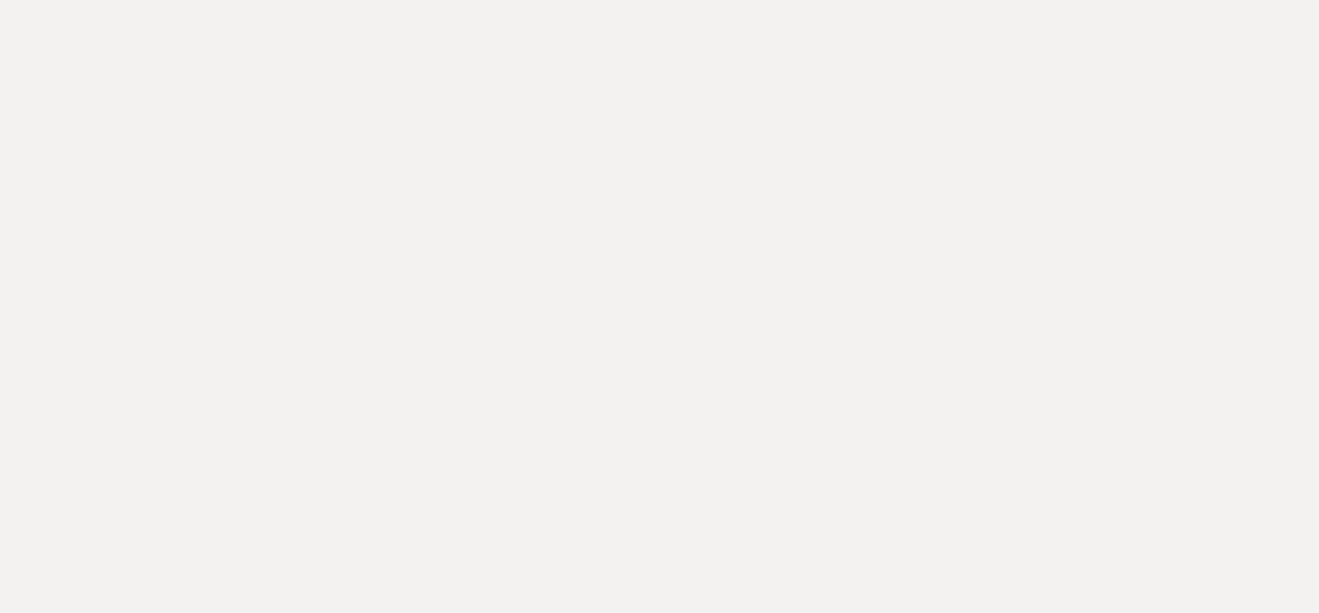
select select "owner"
select select "Date"
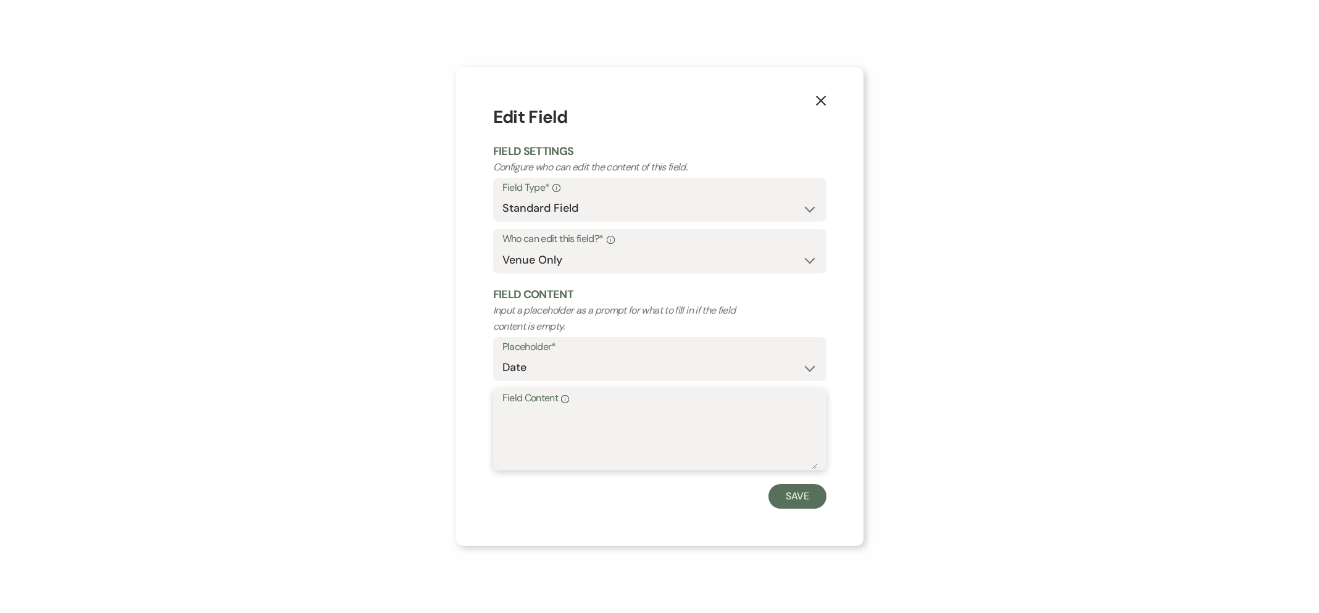
click at [615, 415] on textarea "Field Content Info" at bounding box center [659, 438] width 315 height 62
type textarea "[DATE]"
click at [811, 498] on button "Save" at bounding box center [797, 496] width 58 height 25
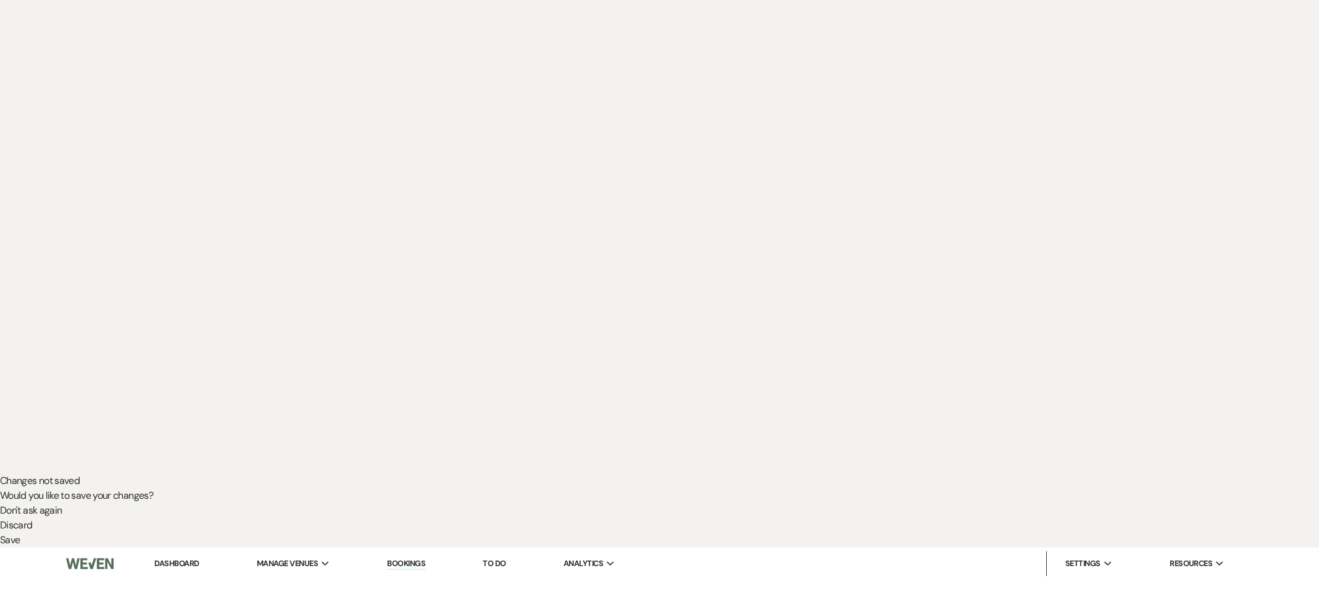
scroll to position [144, 0]
select select "owner"
select select "Date"
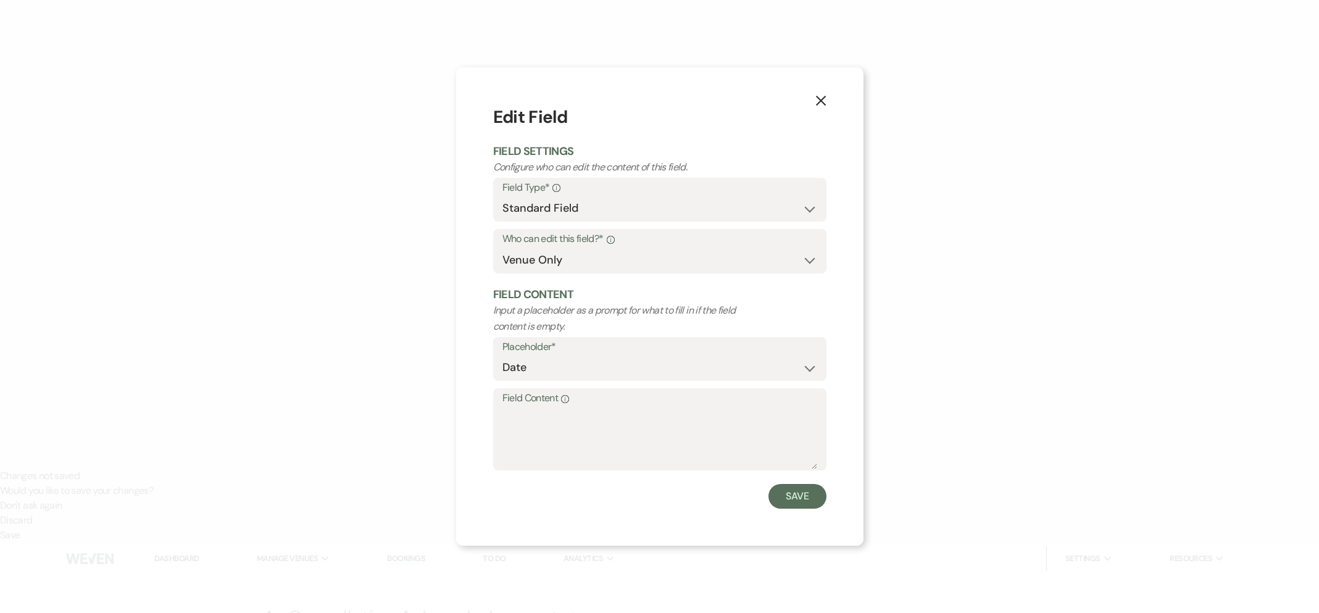
drag, startPoint x: 821, startPoint y: 102, endPoint x: 752, endPoint y: 345, distance: 252.2
click at [821, 103] on icon "X" at bounding box center [820, 100] width 11 height 11
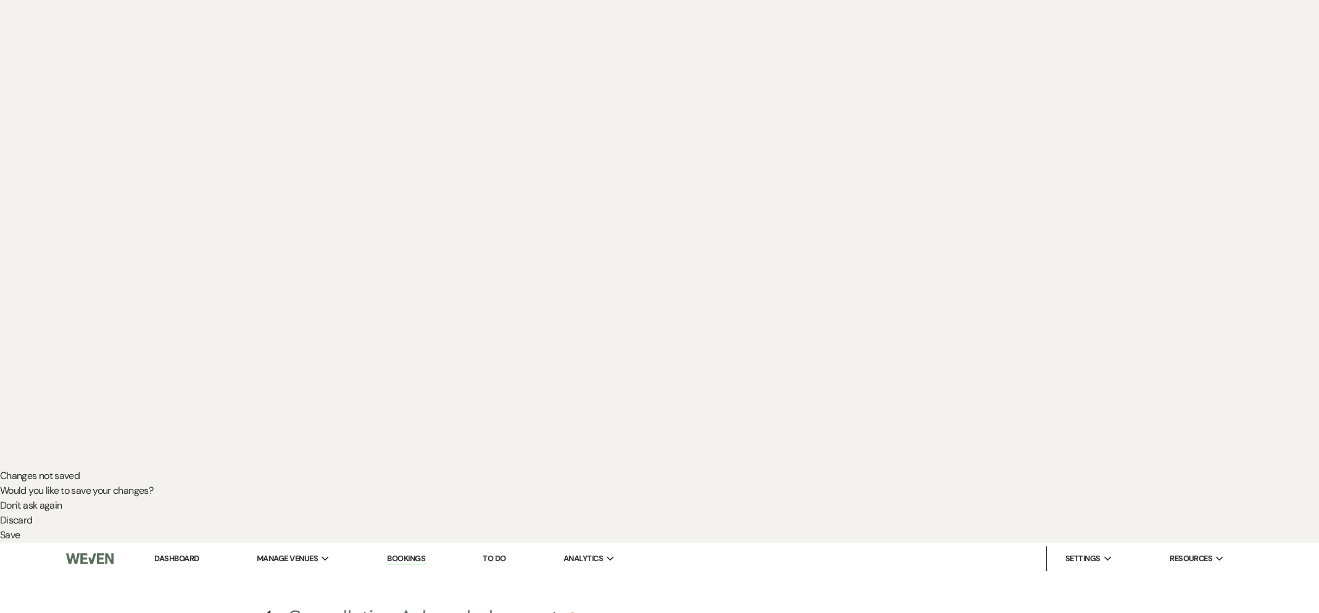
select select "owner"
select select "Date"
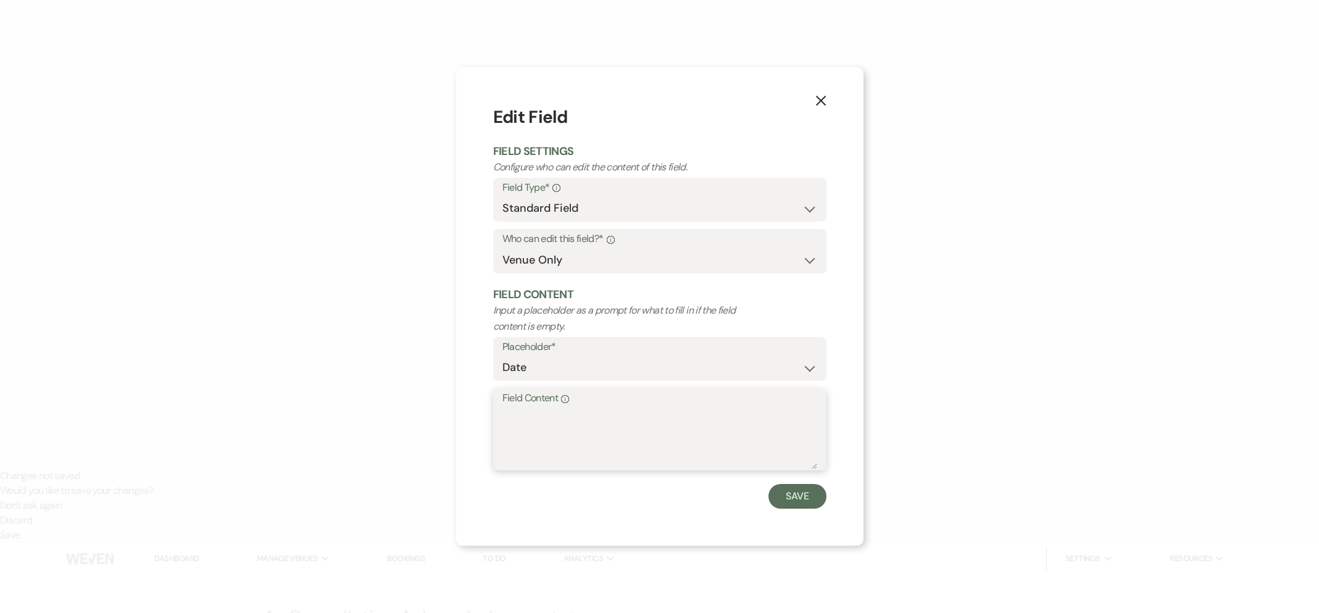
click at [574, 415] on textarea "Field Content Info" at bounding box center [659, 438] width 315 height 62
type textarea "[DATE]"
click at [807, 497] on button "Save" at bounding box center [797, 496] width 58 height 25
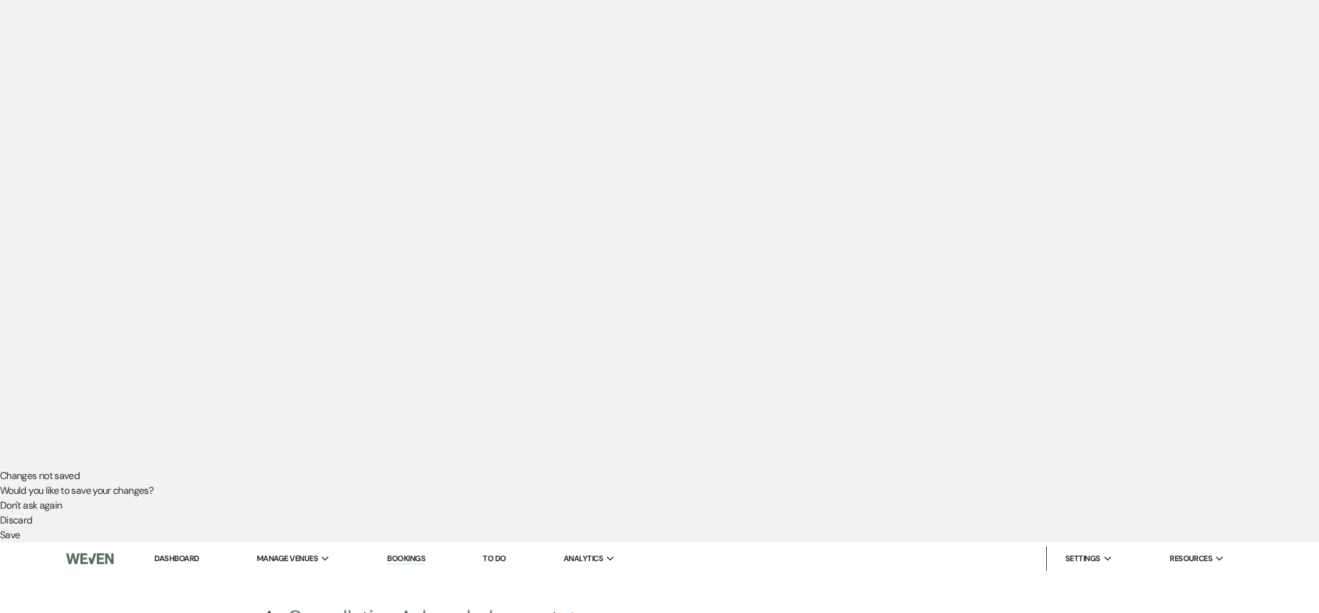
scroll to position [0, 0]
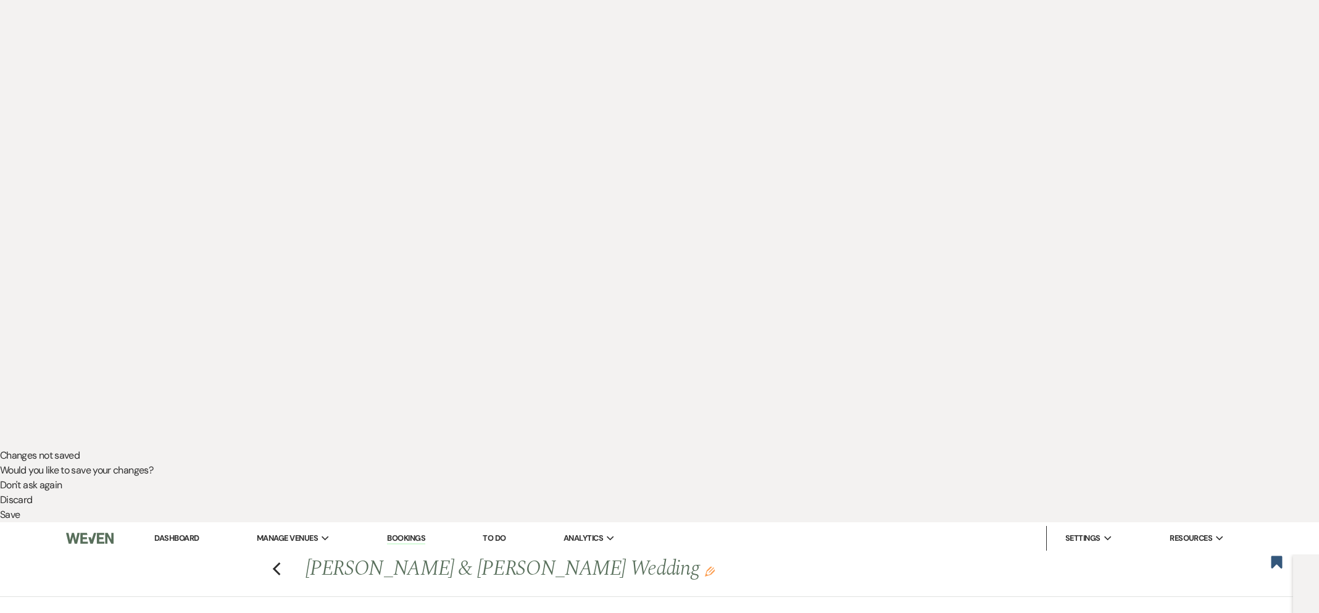
scroll to position [162, 0]
drag, startPoint x: 1010, startPoint y: 109, endPoint x: 996, endPoint y: 120, distance: 18.4
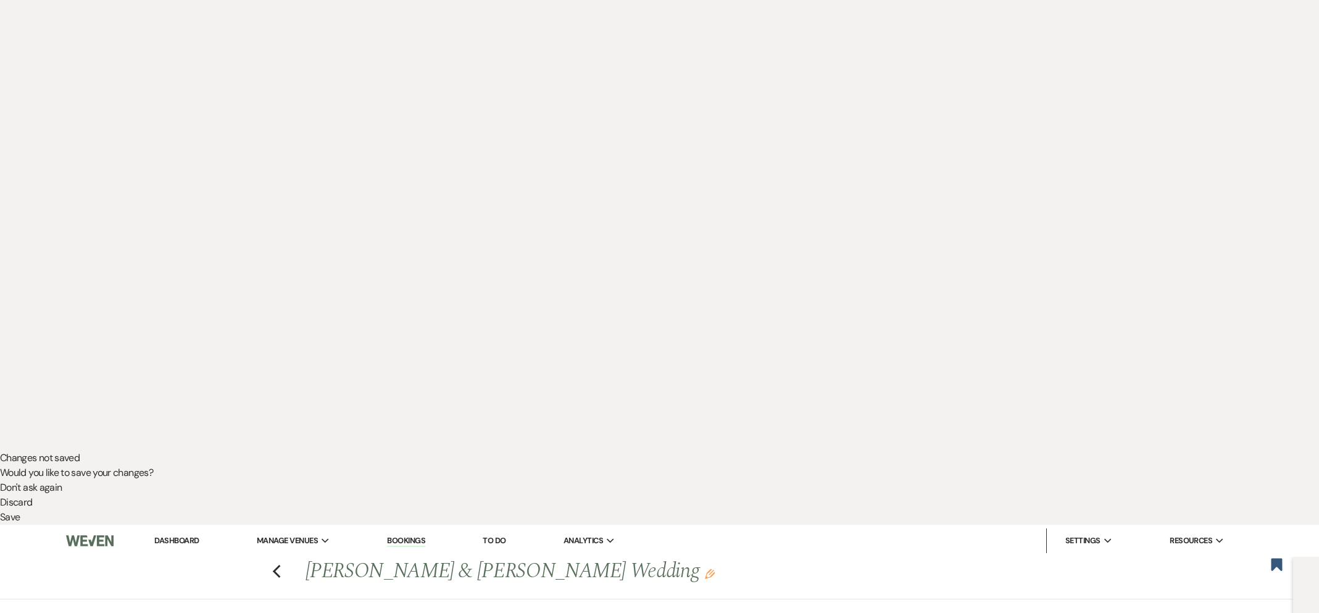
drag, startPoint x: 491, startPoint y: 423, endPoint x: 486, endPoint y: 418, distance: 6.6
type input "New agreement!"
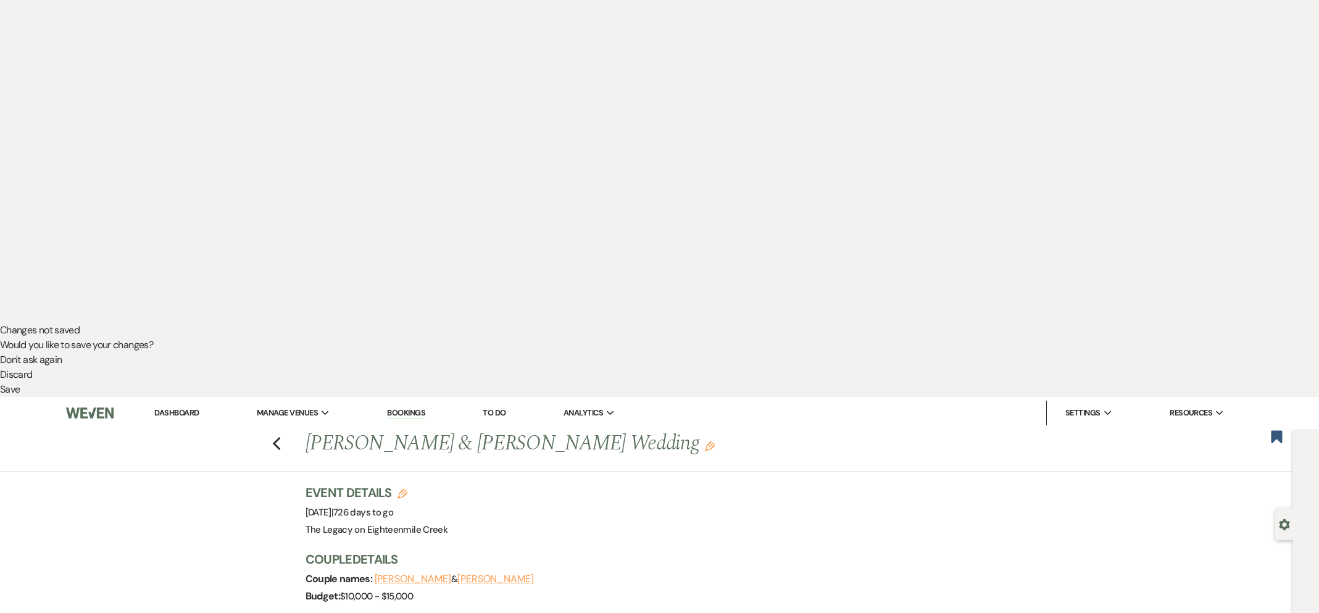
scroll to position [296, 0]
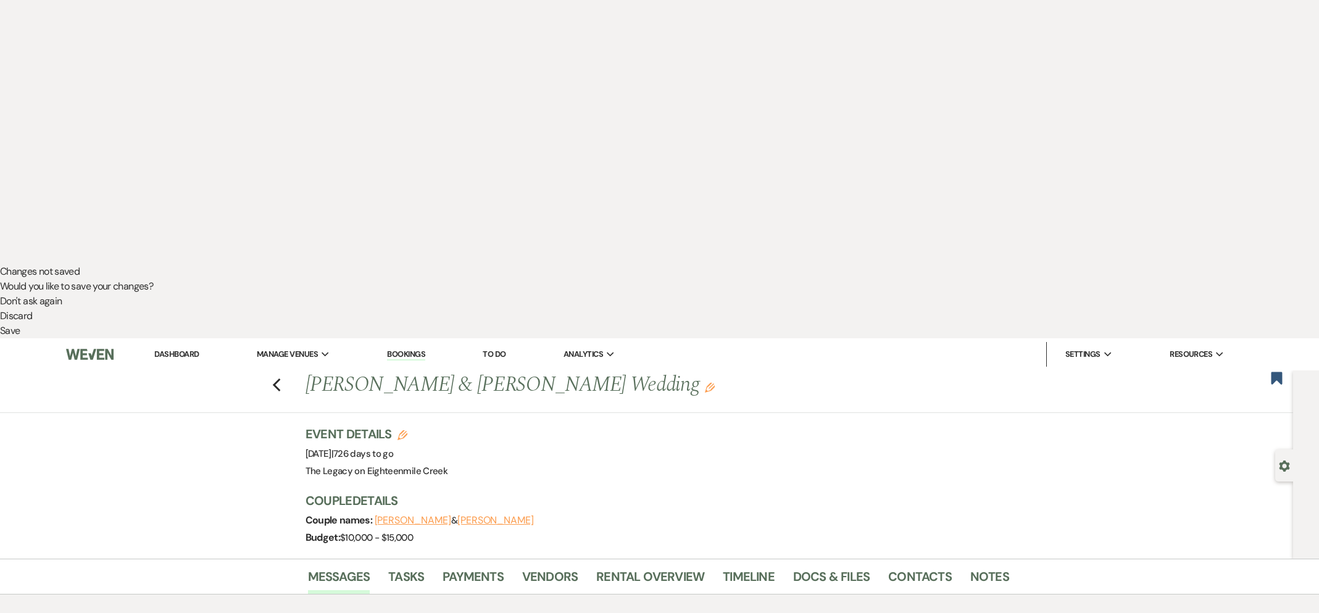
scroll to position [357, 0]
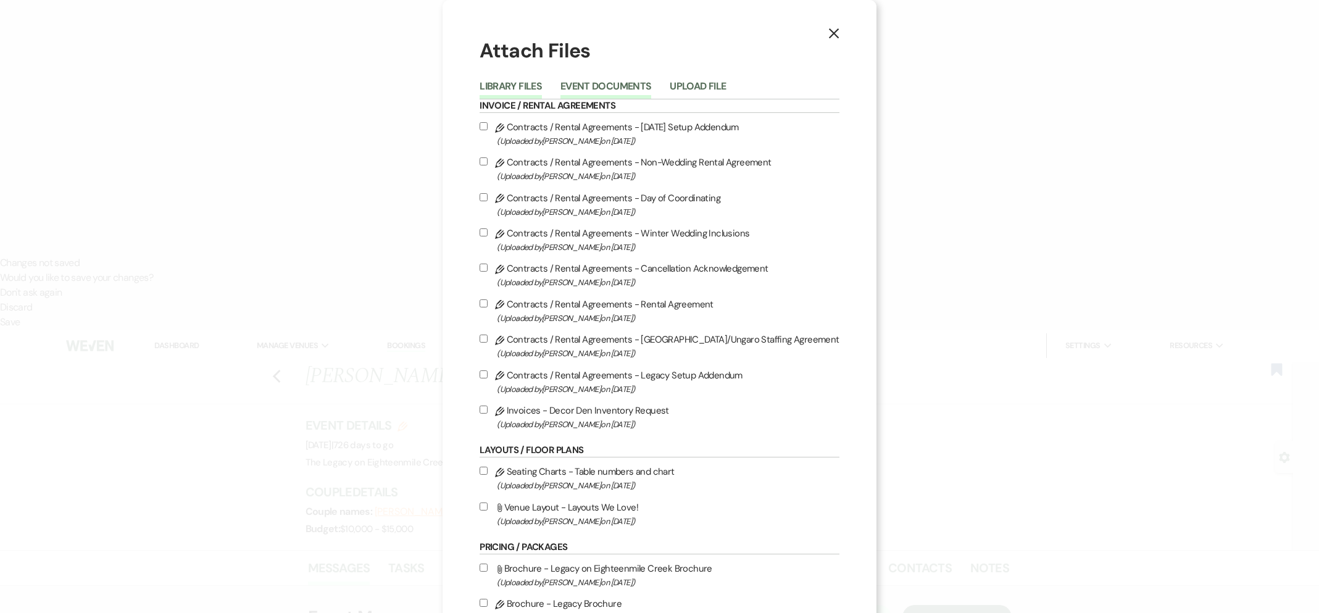
click at [598, 92] on button "Event Documents" at bounding box center [605, 89] width 91 height 17
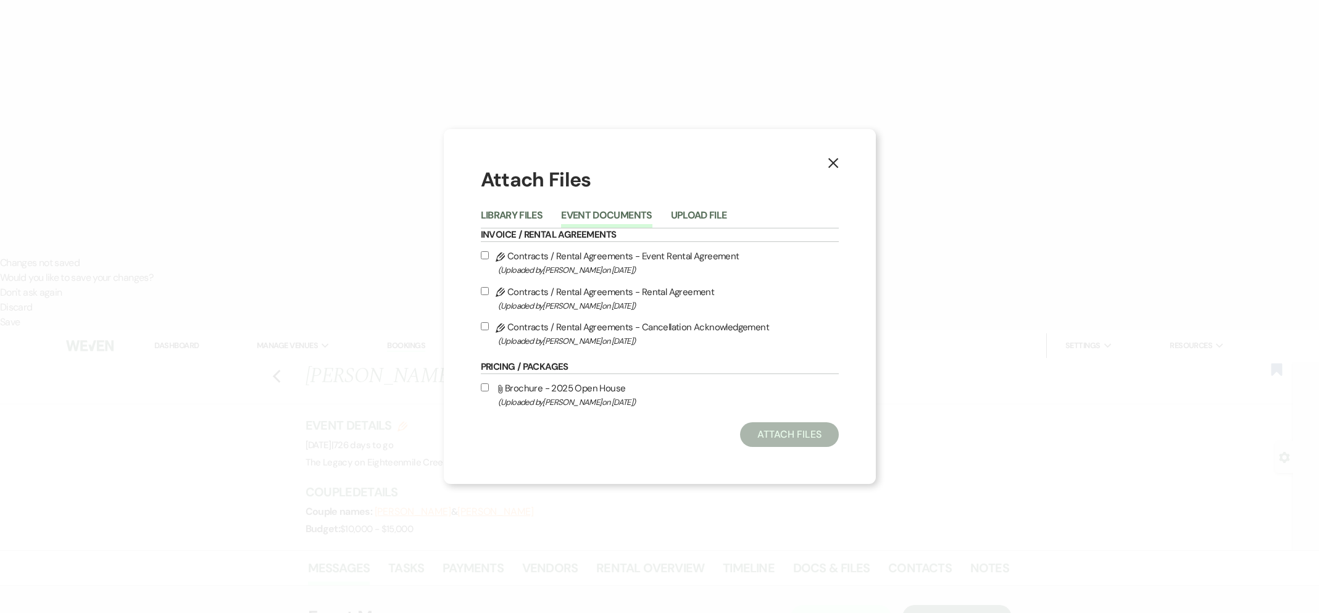
click at [570, 280] on div "Pencil Contracts / Rental Agreements - Event Rental Agreement (Uploaded by [PER…" at bounding box center [660, 298] width 358 height 100
click at [563, 312] on span "(Uploaded by [PERSON_NAME] on [DATE] )" at bounding box center [668, 306] width 341 height 14
click at [489, 295] on input "Pencil Contracts / Rental Agreements - Rental Agreement (Uploaded by [PERSON_NA…" at bounding box center [485, 291] width 8 height 8
checkbox input "true"
drag, startPoint x: 562, startPoint y: 328, endPoint x: 570, endPoint y: 329, distance: 8.7
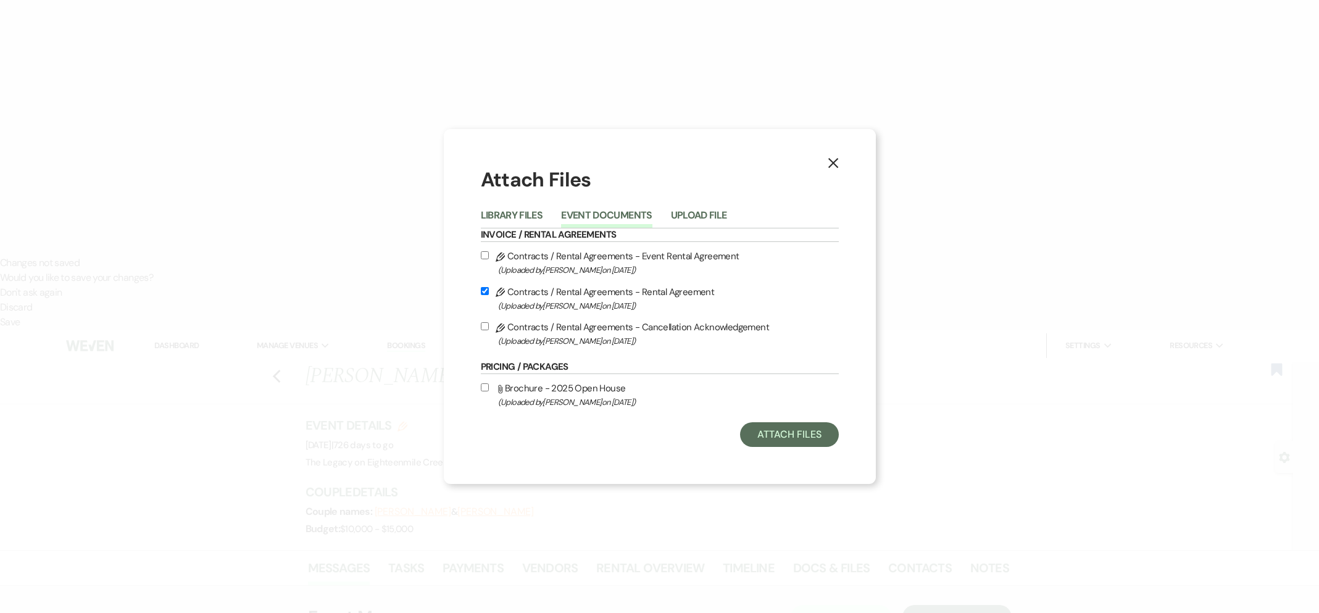
click at [562, 328] on label "Pencil Contracts / Rental Agreements - Cancellation Acknowledgement (Uploaded b…" at bounding box center [660, 333] width 358 height 29
click at [489, 328] on input "Pencil Contracts / Rental Agreements - Cancellation Acknowledgement (Uploaded b…" at bounding box center [485, 326] width 8 height 8
checkbox input "true"
click at [788, 423] on button "Attach Files" at bounding box center [789, 434] width 98 height 25
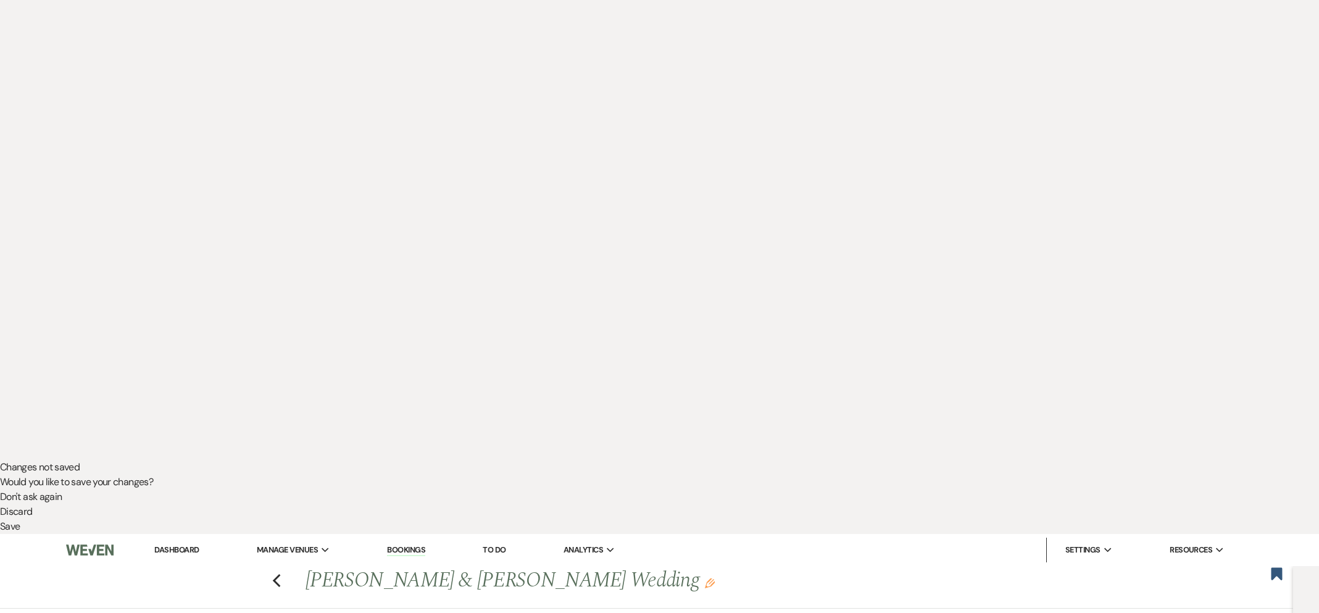
scroll to position [0, 0]
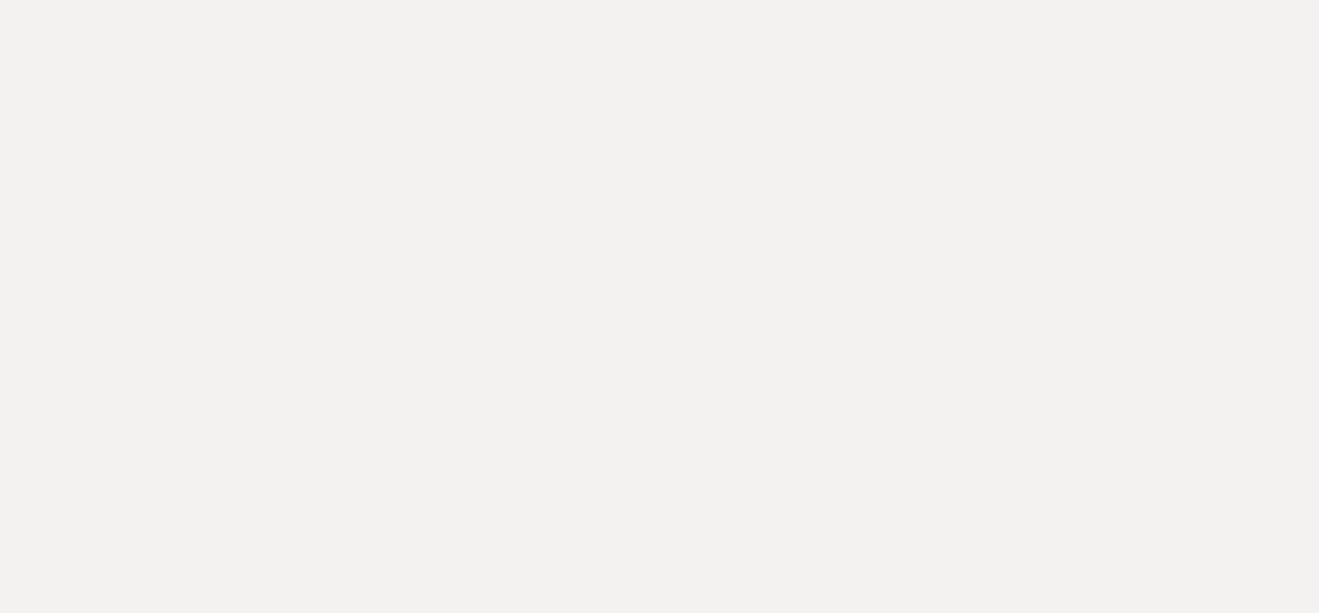
select select "8"
select select "4"
select select "8"
select select "6"
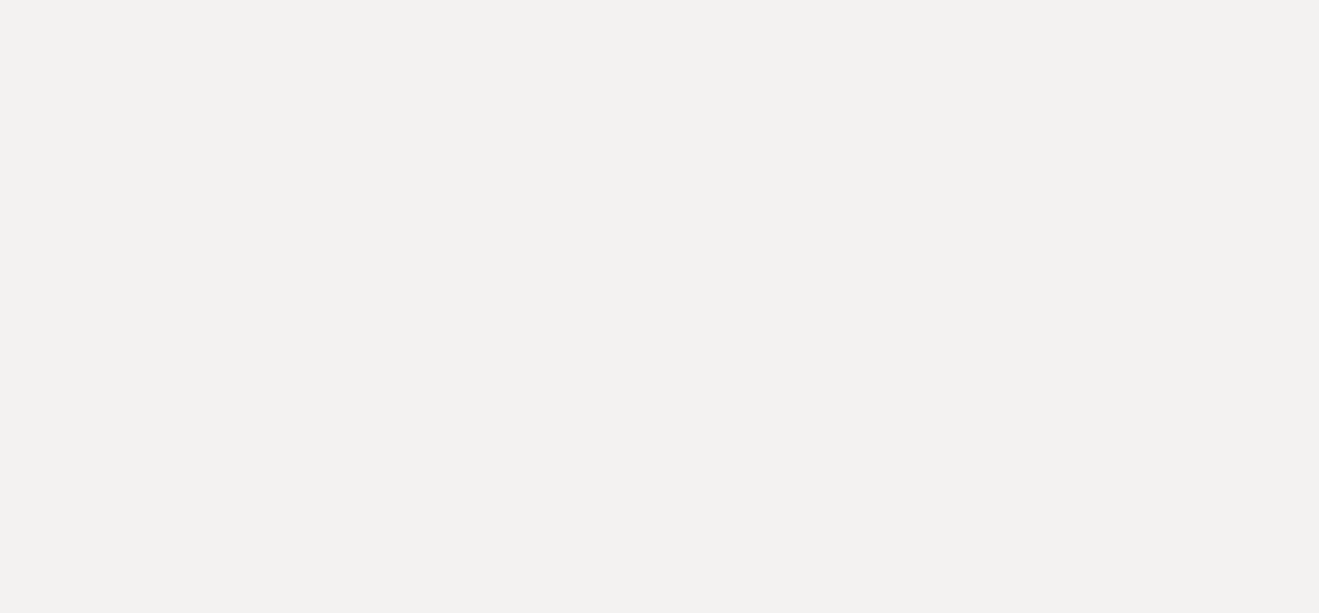
select select "8"
select select "10"
select select "8"
select select "6"
select select "8"
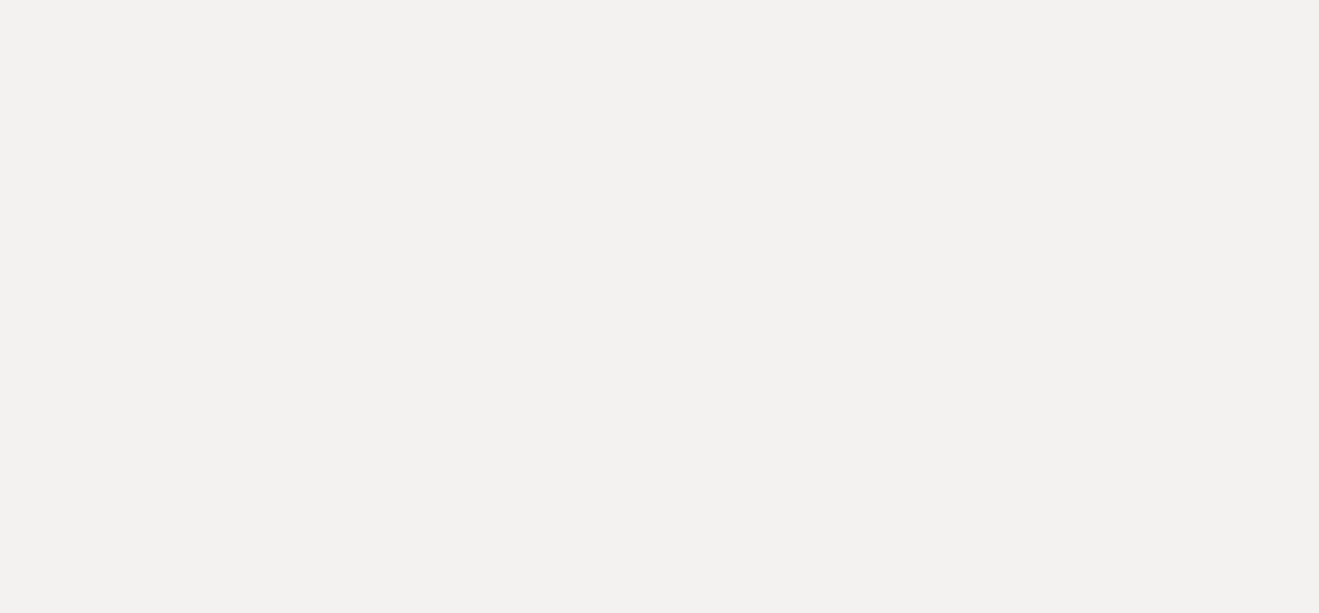
select select "5"
select select "8"
select select "5"
